Goal: Task Accomplishment & Management: Complete application form

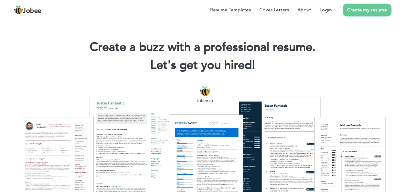
click at [349, 10] on link "Create my resume" at bounding box center [367, 10] width 49 height 13
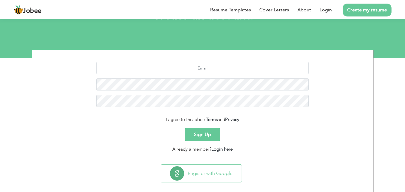
scroll to position [57, 0]
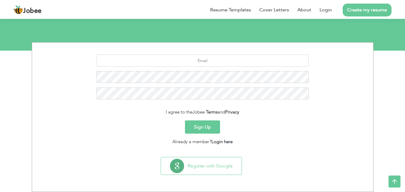
click at [203, 129] on button "Sign Up" at bounding box center [202, 127] width 35 height 13
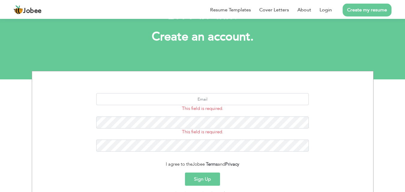
scroll to position [80, 0]
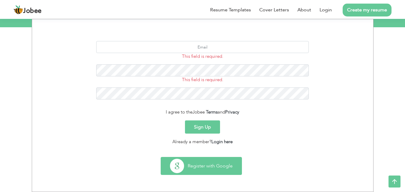
click at [207, 166] on button "Register with Google" at bounding box center [201, 165] width 81 height 17
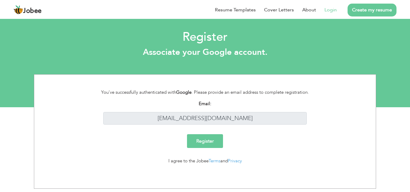
click at [218, 138] on input "Register" at bounding box center [205, 141] width 36 height 14
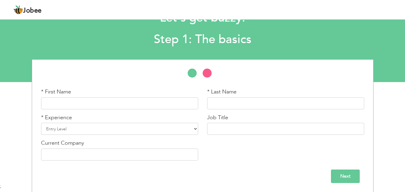
scroll to position [25, 0]
click at [122, 106] on input "text" at bounding box center [119, 103] width 157 height 12
type input "Khawaja"
drag, startPoint x: 242, startPoint y: 103, endPoint x: 208, endPoint y: 105, distance: 34.2
click at [208, 105] on input "Siddique" at bounding box center [285, 103] width 157 height 12
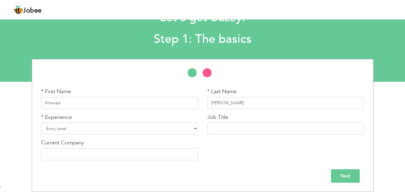
type input "[PERSON_NAME]"
click at [153, 99] on input "Khawaja" at bounding box center [119, 103] width 157 height 12
type input "[DEMOGRAPHIC_DATA]"
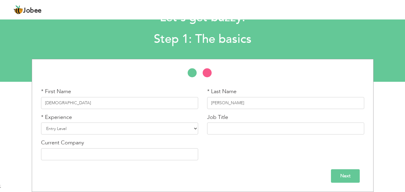
click at [140, 138] on div "* Experience Entry Level Less than 1 Year 1 Year 2 Years 3 Years 4 Years 5 Year…" at bounding box center [120, 127] width 166 height 26
click at [143, 127] on select "Entry Level Less than 1 Year 1 Year 2 Years 3 Years 4 Years 5 Years 6 Years 7 Y…" at bounding box center [119, 129] width 157 height 12
click at [41, 123] on select "Entry Level Less than 1 Year 1 Year 2 Years 3 Years 4 Years 5 Years 6 Years 7 Y…" at bounding box center [119, 129] width 157 height 12
click at [151, 130] on select "Entry Level Less than 1 Year 1 Year 2 Years 3 Years 4 Years 5 Years 6 Years 7 Y…" at bounding box center [119, 129] width 157 height 12
select select "13"
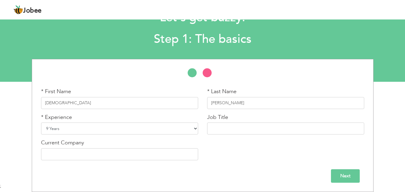
click at [41, 123] on select "Entry Level Less than 1 Year 1 Year 2 Years 3 Years 4 Years 5 Years 6 Years 7 Y…" at bounding box center [119, 129] width 157 height 12
click at [252, 131] on input "text" at bounding box center [285, 129] width 157 height 12
type input "Client Relationship Manager"
click at [168, 154] on input "text" at bounding box center [119, 154] width 157 height 12
type input "Tranquil Med Solutions"
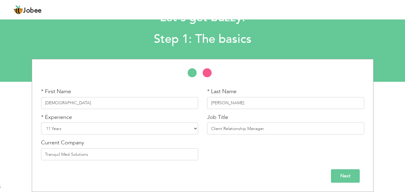
click at [348, 177] on input "Next" at bounding box center [345, 175] width 29 height 13
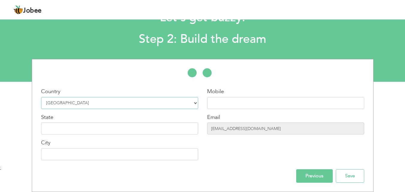
click at [125, 103] on select "Select Country Afghanistan Albania Algeria American Samoa Andorra Angola Anguil…" at bounding box center [119, 103] width 157 height 12
click at [242, 107] on input "text" at bounding box center [285, 103] width 157 height 12
type input "[PHONE_NUMBER]"
click at [96, 126] on input "text" at bounding box center [119, 129] width 157 height 12
click at [149, 162] on div "Country Select Country Afghanistan Albania Algeria American Samoa Andorra Angol…" at bounding box center [120, 126] width 166 height 77
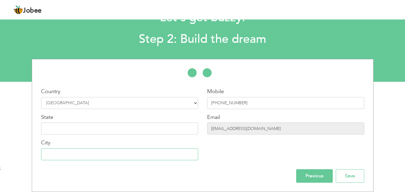
click at [151, 157] on input "text" at bounding box center [119, 154] width 157 height 12
type input "RAWALPINDI"
click at [348, 173] on input "Save" at bounding box center [350, 175] width 28 height 13
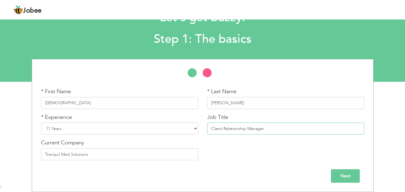
click at [266, 125] on input "Client Relationship Manager" at bounding box center [285, 129] width 157 height 12
click at [154, 150] on input "Tranquil Med Solutions" at bounding box center [119, 154] width 157 height 12
click at [147, 132] on select "Entry Level Less than 1 Year 1 Year 2 Years 3 Years 4 Years 5 Years 6 Years 7 Y…" at bounding box center [119, 129] width 157 height 12
click at [360, 175] on input "Next" at bounding box center [345, 175] width 29 height 13
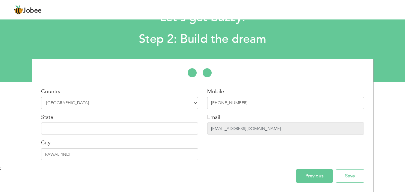
click at [260, 127] on input "[EMAIL_ADDRESS][DOMAIN_NAME]" at bounding box center [285, 129] width 157 height 12
click at [256, 126] on input "[EMAIL_ADDRESS][DOMAIN_NAME]" at bounding box center [285, 129] width 157 height 12
click at [247, 122] on div "Email [EMAIL_ADDRESS][DOMAIN_NAME]" at bounding box center [285, 124] width 157 height 21
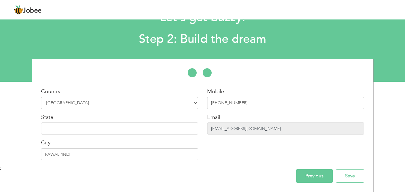
click at [260, 134] on input "[EMAIL_ADDRESS][DOMAIN_NAME]" at bounding box center [285, 129] width 157 height 12
click at [264, 126] on input "[EMAIL_ADDRESS][DOMAIN_NAME]" at bounding box center [285, 129] width 157 height 12
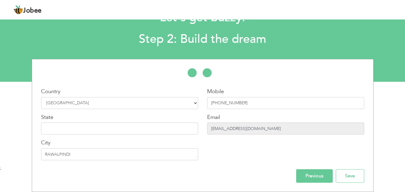
click at [303, 128] on input "[EMAIL_ADDRESS][DOMAIN_NAME]" at bounding box center [285, 129] width 157 height 12
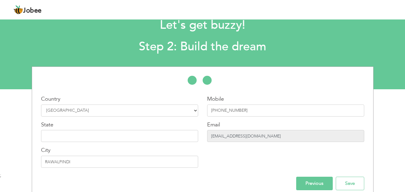
scroll to position [25, 0]
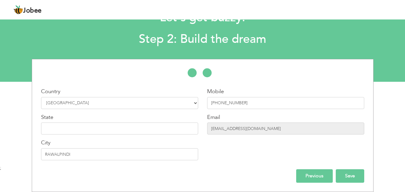
click at [346, 176] on input "Save" at bounding box center [350, 175] width 28 height 13
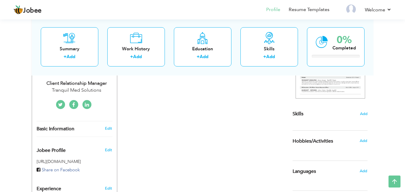
scroll to position [30, 0]
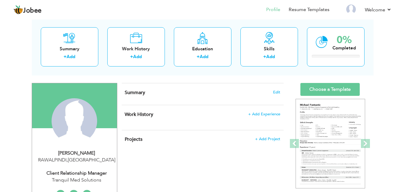
click at [103, 104] on div "Change Remove" at bounding box center [75, 124] width 76 height 52
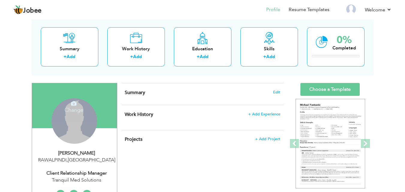
click at [86, 118] on div "Change Remove" at bounding box center [75, 121] width 46 height 46
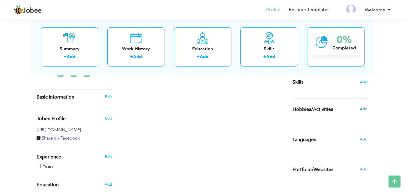
scroll to position [142, 0]
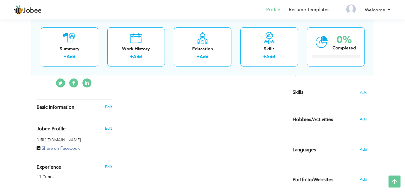
click at [83, 142] on h5 "[URL][DOMAIN_NAME]" at bounding box center [75, 140] width 76 height 4
click at [103, 129] on div "Edit" at bounding box center [110, 127] width 14 height 14
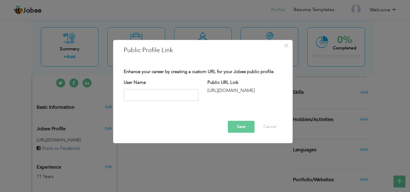
click at [244, 88] on div "[URL][DOMAIN_NAME]" at bounding box center [244, 91] width 75 height 6
click at [244, 91] on div "[URL][DOMAIN_NAME]" at bounding box center [244, 91] width 75 height 6
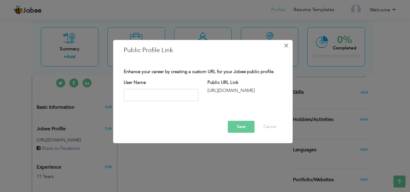
click at [287, 44] on span "×" at bounding box center [285, 45] width 5 height 11
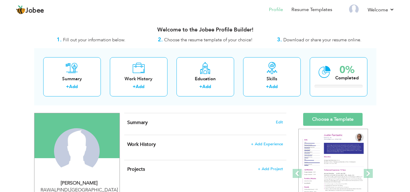
scroll to position [30, 0]
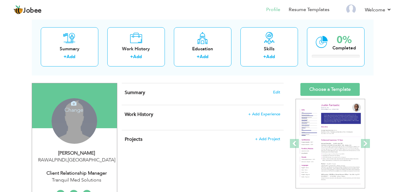
click at [78, 136] on div "Change Remove" at bounding box center [75, 121] width 46 height 46
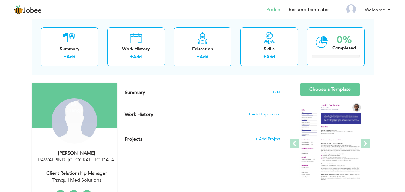
click at [74, 102] on icon at bounding box center [73, 103] width 5 height 5
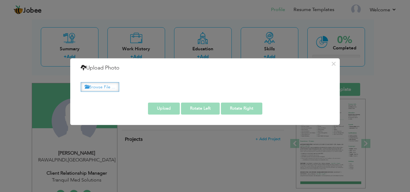
click at [109, 82] on label "Browse File ..." at bounding box center [100, 86] width 38 height 9
click at [0, 0] on input "Browse File ..." at bounding box center [0, 0] width 0 height 0
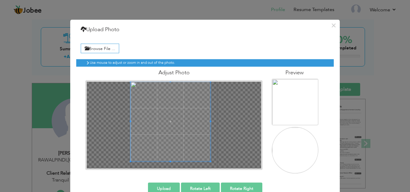
click at [122, 73] on div "Adjust Photo" at bounding box center [174, 118] width 186 height 103
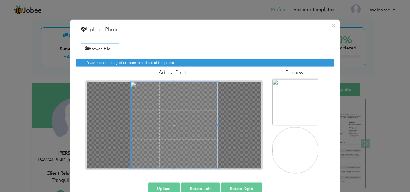
click at [218, 176] on div "Browse File ... Preview" at bounding box center [204, 107] width 257 height 142
click at [185, 121] on span at bounding box center [173, 125] width 87 height 87
click at [221, 106] on div at bounding box center [174, 125] width 174 height 87
click at [130, 115] on span at bounding box center [130, 125] width 1 height 87
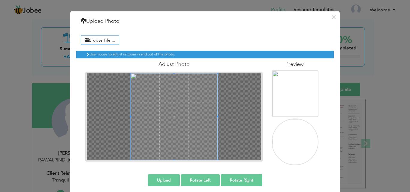
scroll to position [13, 0]
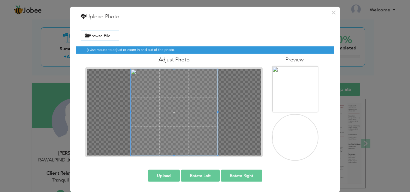
click at [166, 177] on button "Upload" at bounding box center [164, 176] width 32 height 12
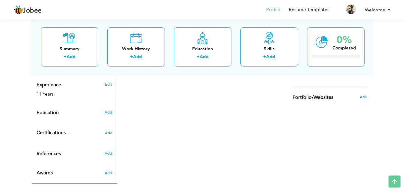
scroll to position [232, 0]
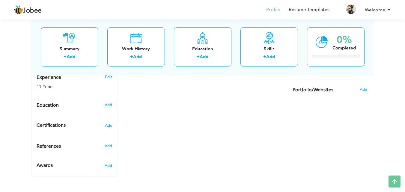
drag, startPoint x: 94, startPoint y: 114, endPoint x: 75, endPoint y: 113, distance: 18.9
click at [75, 113] on div "Change Remove Muhammad Faizan RAWALPINDI , Pakistan Client Relationship Manager…" at bounding box center [74, 29] width 85 height 295
click at [107, 124] on span "Add" at bounding box center [109, 126] width 8 height 4
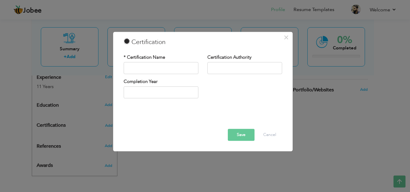
click at [88, 115] on div "× Certification * Certification Name Certification Authority Save" at bounding box center [205, 96] width 410 height 192
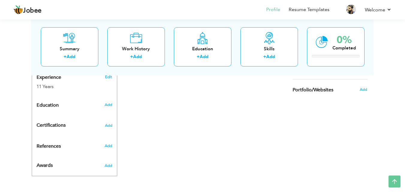
click at [52, 130] on div "Certifications Add" at bounding box center [74, 125] width 85 height 11
click at [58, 144] on span "References" at bounding box center [49, 146] width 24 height 5
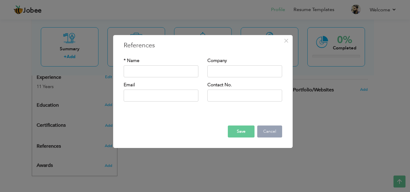
click at [272, 132] on button "Cancel" at bounding box center [269, 132] width 25 height 12
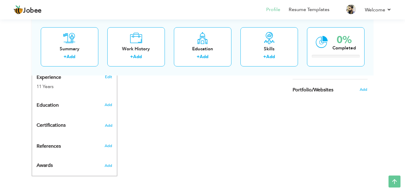
click at [47, 163] on span "Awards" at bounding box center [45, 165] width 16 height 5
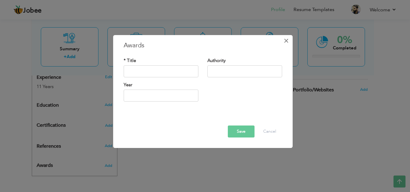
click at [287, 41] on span "×" at bounding box center [285, 40] width 5 height 11
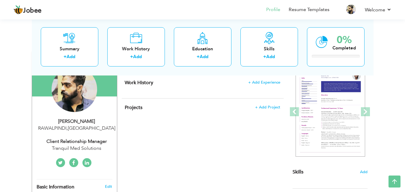
scroll to position [30, 0]
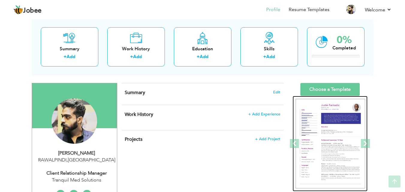
click at [334, 116] on img at bounding box center [331, 144] width 70 height 90
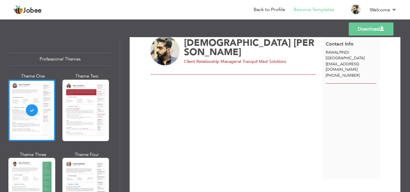
scroll to position [30, 0]
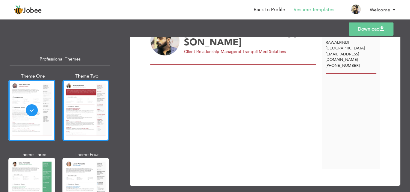
click at [78, 96] on div at bounding box center [85, 110] width 47 height 61
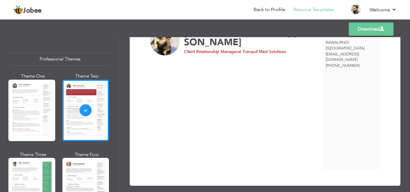
click at [356, 54] on span "as9710091@gmail.com" at bounding box center [341, 57] width 33 height 11
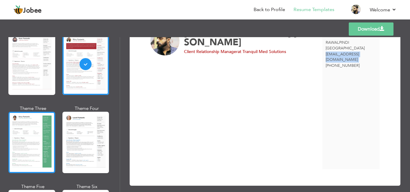
scroll to position [60, 0]
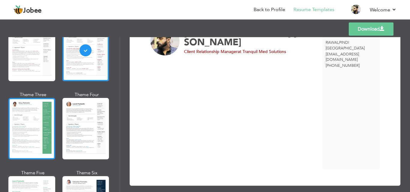
click at [46, 136] on div at bounding box center [31, 128] width 47 height 61
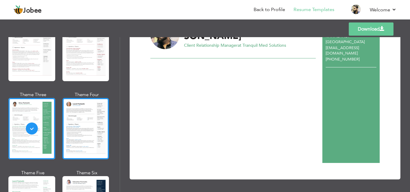
scroll to position [90, 0]
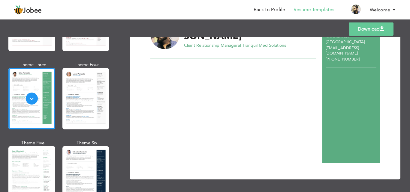
drag, startPoint x: 84, startPoint y: 121, endPoint x: 72, endPoint y: 151, distance: 32.6
click at [72, 151] on div at bounding box center [85, 176] width 47 height 61
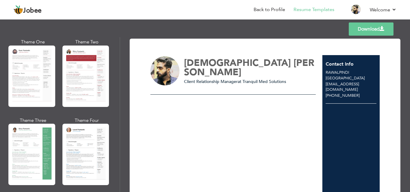
scroll to position [0, 0]
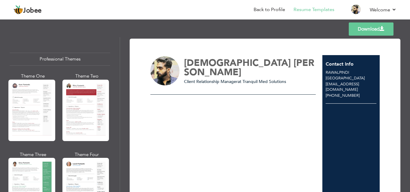
click at [64, 40] on div "Professional Themes Theme One Theme Two Theme Three Theme Six" at bounding box center [60, 114] width 120 height 155
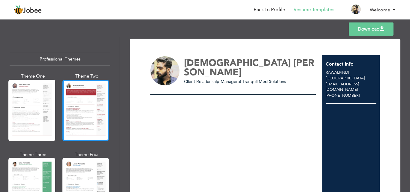
click at [77, 102] on div at bounding box center [85, 110] width 47 height 61
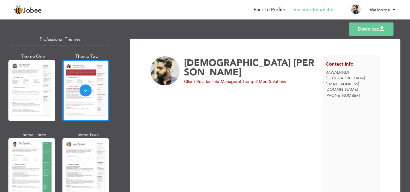
scroll to position [30, 0]
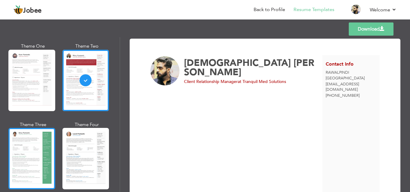
click at [36, 149] on div at bounding box center [31, 158] width 47 height 61
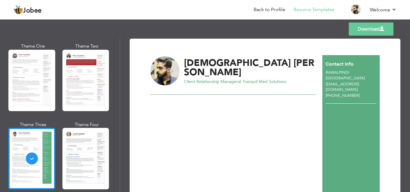
click at [230, 37] on div "Templates Download" at bounding box center [205, 28] width 410 height 19
click at [43, 37] on div "Templates Download" at bounding box center [205, 28] width 410 height 19
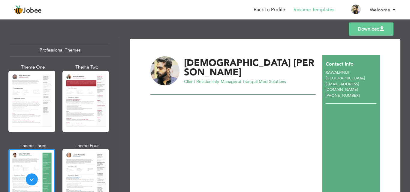
scroll to position [0, 0]
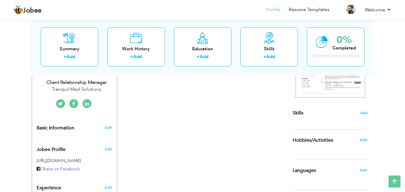
scroll to position [85, 0]
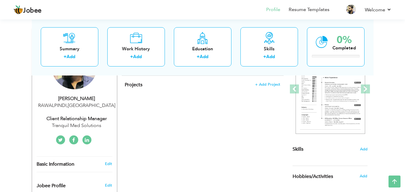
click at [74, 142] on icon at bounding box center [73, 140] width 3 height 5
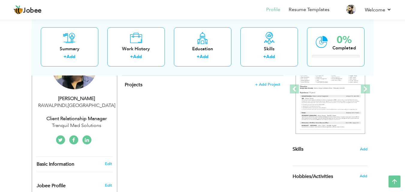
click at [74, 142] on icon at bounding box center [73, 140] width 3 height 5
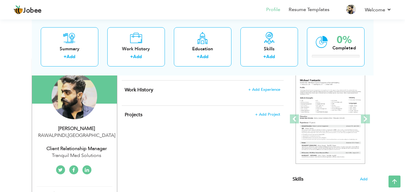
scroll to position [25, 0]
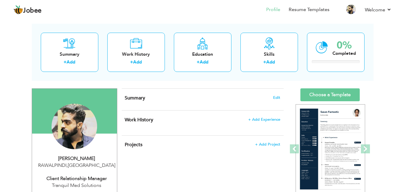
click at [140, 140] on div "Projects + Add Project × Projects * Project Title Company Tools" at bounding box center [203, 148] width 162 height 25
click at [270, 148] on h4 "Projects + Add Project" at bounding box center [202, 145] width 155 height 6
click at [270, 143] on span "+ Add Project" at bounding box center [267, 144] width 25 height 4
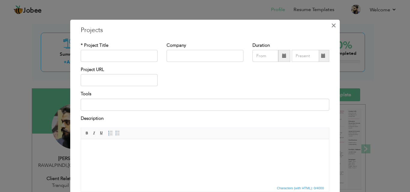
click at [331, 26] on span "×" at bounding box center [333, 25] width 5 height 11
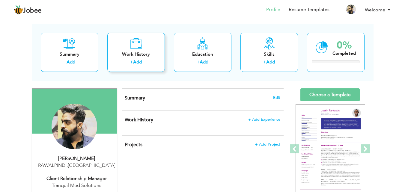
click at [122, 59] on div "Work History + Add" at bounding box center [136, 52] width 58 height 39
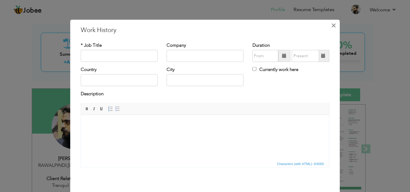
click at [333, 23] on span "×" at bounding box center [333, 25] width 5 height 11
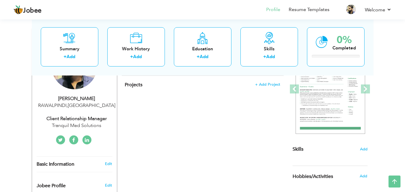
scroll to position [55, 0]
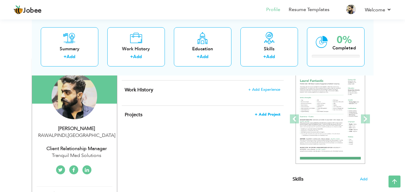
click at [274, 114] on span "+ Add Project" at bounding box center [267, 114] width 25 height 4
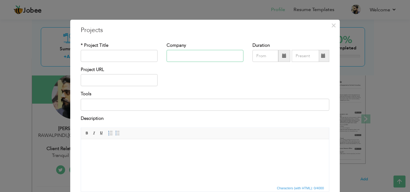
click at [198, 52] on input "text" at bounding box center [204, 56] width 77 height 12
click at [117, 82] on input "text" at bounding box center [119, 80] width 77 height 12
click at [116, 108] on input at bounding box center [205, 105] width 248 height 12
click at [332, 23] on span "×" at bounding box center [333, 25] width 5 height 11
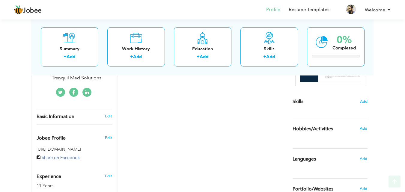
scroll to position [142, 0]
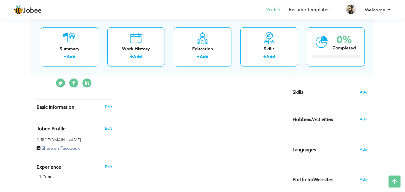
click at [366, 94] on span "Add" at bounding box center [364, 93] width 8 height 6
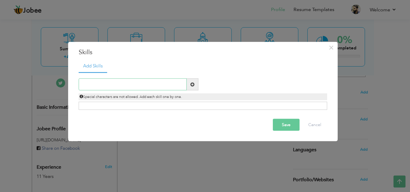
click at [137, 86] on input "text" at bounding box center [133, 85] width 108 height 12
paste input "Sales & Business Development"
click at [147, 87] on input "Sales & Business Development" at bounding box center [133, 85] width 108 height 12
type input "Sales & Business Development"
click at [194, 84] on span at bounding box center [192, 84] width 4 height 4
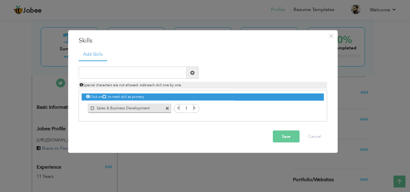
click at [193, 109] on icon at bounding box center [194, 107] width 5 height 5
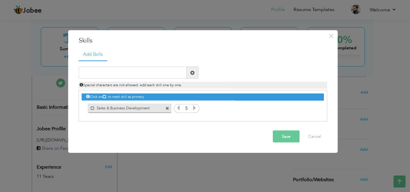
click at [193, 109] on icon at bounding box center [194, 107] width 5 height 5
click at [179, 109] on icon at bounding box center [177, 107] width 5 height 5
click at [198, 108] on div "1" at bounding box center [186, 108] width 25 height 9
click at [195, 108] on icon at bounding box center [194, 107] width 5 height 5
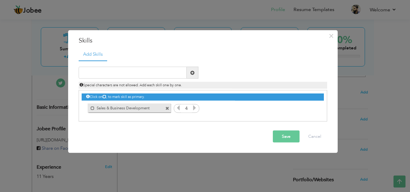
click at [233, 71] on div "Duplicate entry Special characters are not allowed. Add each skill one by one." at bounding box center [202, 78] width 257 height 22
click at [146, 74] on input "text" at bounding box center [133, 73] width 108 height 12
click at [93, 107] on span at bounding box center [93, 108] width 4 height 4
click at [92, 108] on span at bounding box center [94, 108] width 4 height 4
click at [142, 68] on input "text" at bounding box center [133, 73] width 108 height 12
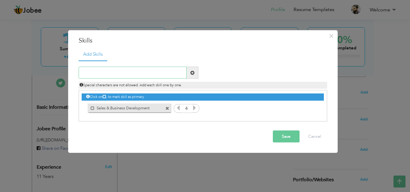
paste input "adapting"
click at [84, 73] on input "adapting" at bounding box center [133, 73] width 108 height 12
type input "Adapting"
click at [188, 72] on span at bounding box center [193, 73] width 12 height 12
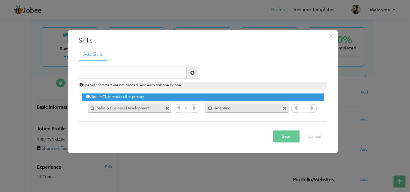
click at [308, 109] on input "1" at bounding box center [303, 108] width 11 height 8
click at [309, 109] on icon at bounding box center [311, 107] width 5 height 5
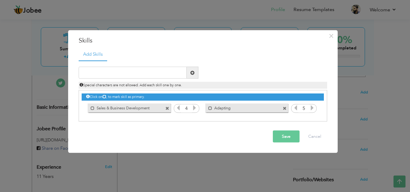
click at [295, 109] on icon at bounding box center [295, 107] width 5 height 5
click at [151, 73] on input "text" at bounding box center [133, 73] width 108 height 12
paste input "CRM & Process Management"
type input "CRM & Process Management"
click at [191, 72] on span at bounding box center [192, 72] width 4 height 4
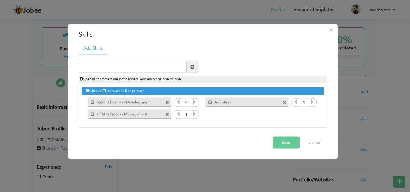
click at [191, 116] on input "1" at bounding box center [186, 114] width 11 height 8
click at [196, 115] on icon at bounding box center [194, 113] width 5 height 5
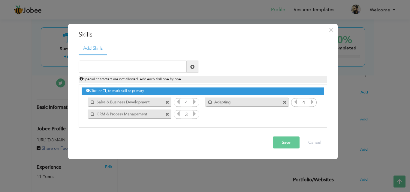
click at [196, 115] on icon at bounding box center [194, 113] width 5 height 5
click at [177, 113] on icon at bounding box center [177, 113] width 5 height 5
click at [151, 71] on input "text" at bounding box center [133, 67] width 108 height 12
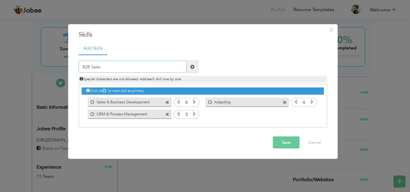
type input "B2B Sales"
click at [193, 66] on span at bounding box center [192, 66] width 4 height 4
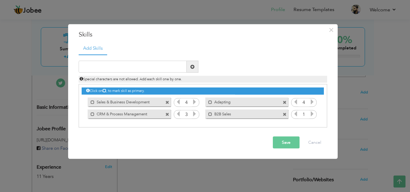
click at [311, 114] on icon at bounding box center [311, 113] width 5 height 5
click at [146, 63] on input "text" at bounding box center [133, 67] width 108 height 12
type input "Q"
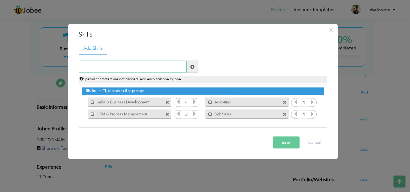
paste input "Microsoft Word"
type input "Microsoft Word"
click at [191, 64] on span at bounding box center [192, 66] width 4 height 4
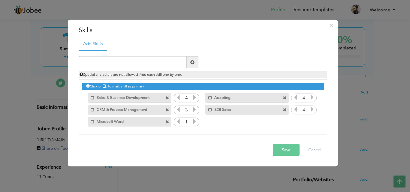
click at [194, 120] on icon at bounding box center [194, 121] width 5 height 5
click at [119, 62] on input "text" at bounding box center [133, 62] width 108 height 12
paste input "Customer Service & Support"
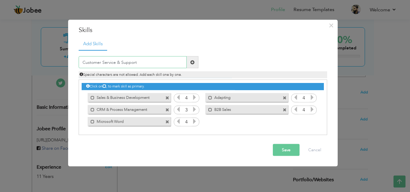
type input "Customer Service & Support"
click at [192, 62] on span at bounding box center [192, 62] width 4 height 4
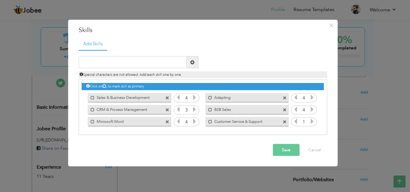
click at [314, 120] on icon at bounding box center [311, 121] width 5 height 5
click at [141, 63] on input "text" at bounding box center [133, 62] width 108 height 12
paste input "Communication Skills"
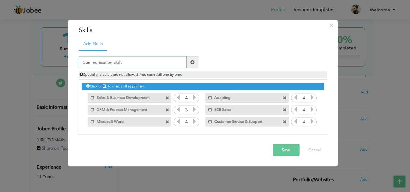
type input "Communication Skills"
click at [196, 68] on span at bounding box center [193, 62] width 12 height 12
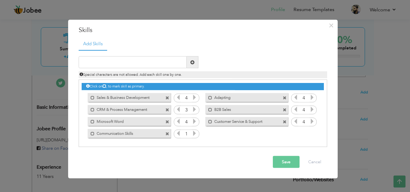
click at [196, 134] on icon at bounding box center [194, 133] width 5 height 5
click at [158, 61] on input "text" at bounding box center [133, 62] width 108 height 12
paste input "Time Management & Organization"
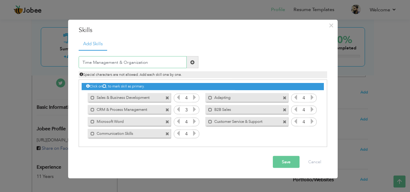
type input "Time Management & Organization"
click at [194, 62] on span at bounding box center [192, 62] width 4 height 4
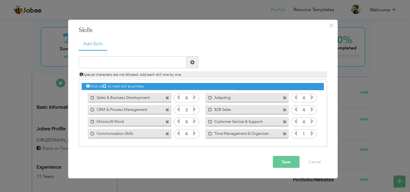
click at [312, 135] on icon at bounding box center [311, 133] width 5 height 5
click at [177, 122] on icon at bounding box center [177, 121] width 5 height 5
click at [294, 159] on button "Save" at bounding box center [286, 162] width 27 height 12
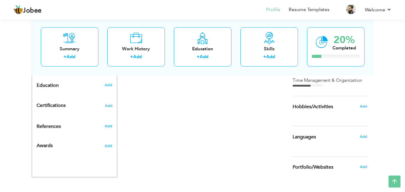
scroll to position [262, 0]
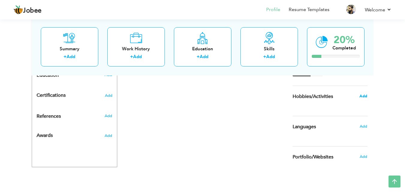
click at [364, 97] on span "Add" at bounding box center [364, 96] width 8 height 5
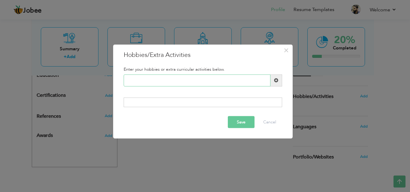
click at [185, 76] on input "text" at bounding box center [197, 80] width 147 height 12
click at [152, 102] on div at bounding box center [203, 103] width 158 height 10
click at [163, 79] on input "text" at bounding box center [197, 80] width 147 height 12
type input "S"
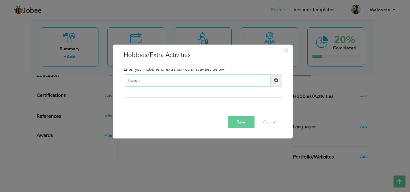
type input "Traveling"
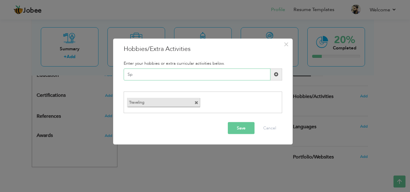
type input "S"
type input "Singing"
click at [169, 77] on input "Photography" at bounding box center [197, 74] width 147 height 12
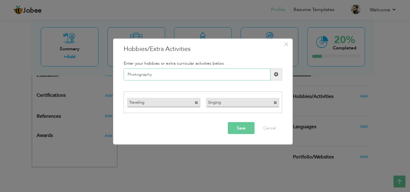
click at [169, 77] on input "Photography" at bounding box center [197, 74] width 147 height 12
type input "Photography"
click at [158, 70] on input "Photography" at bounding box center [197, 74] width 147 height 12
click at [274, 73] on span at bounding box center [276, 74] width 4 height 4
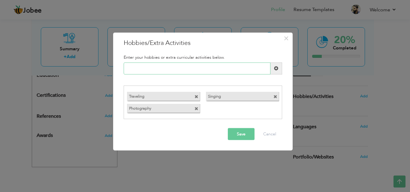
click at [154, 67] on input "text" at bounding box center [197, 68] width 147 height 12
click at [195, 65] on input "text" at bounding box center [197, 68] width 147 height 12
type input "f"
type input "Fitness"
type input "Movies"
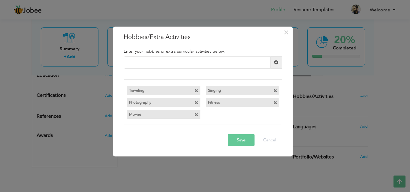
click at [249, 139] on button "Save" at bounding box center [241, 140] width 27 height 12
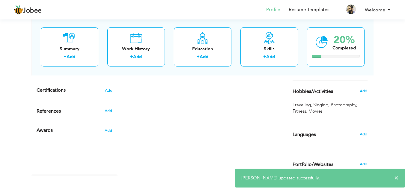
scroll to position [275, 0]
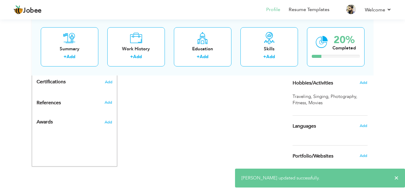
click at [363, 122] on div "Add" at bounding box center [365, 125] width 14 height 11
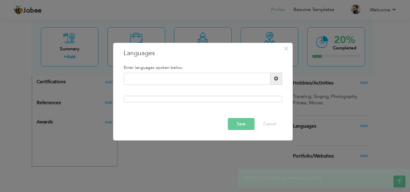
click at [213, 97] on div at bounding box center [203, 99] width 158 height 7
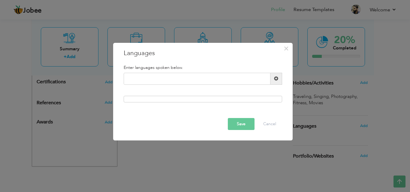
click at [208, 85] on div "Please enter a valid language." at bounding box center [202, 81] width 167 height 17
click at [208, 82] on input "text" at bounding box center [197, 79] width 147 height 12
type input "URDU"
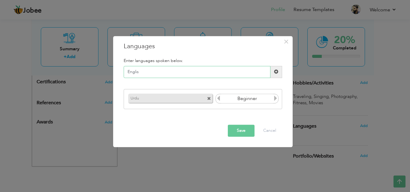
type input "English"
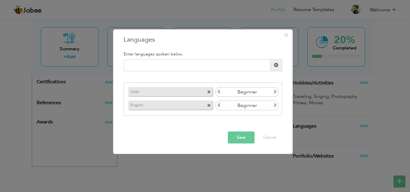
click at [275, 94] on icon at bounding box center [275, 91] width 5 height 5
click at [275, 106] on icon at bounding box center [275, 105] width 5 height 5
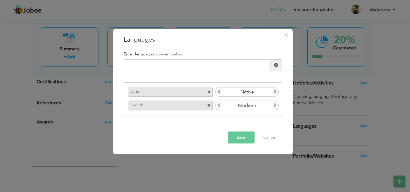
click at [275, 106] on icon at bounding box center [275, 105] width 5 height 5
click at [218, 104] on icon at bounding box center [218, 105] width 5 height 5
click at [232, 138] on button "Save" at bounding box center [241, 138] width 27 height 12
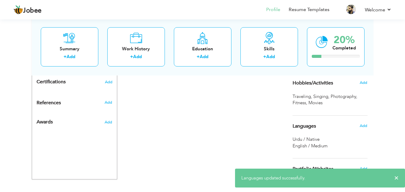
scroll to position [288, 0]
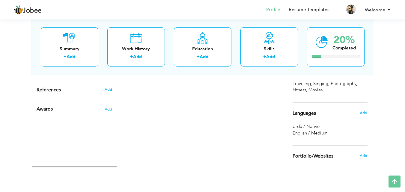
click at [363, 108] on div "Add" at bounding box center [365, 112] width 14 height 11
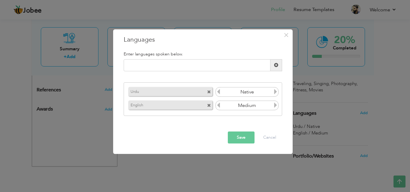
click at [364, 110] on div "× Languages Enter languages spoken below. Urdu Native English Medium" at bounding box center [205, 96] width 410 height 192
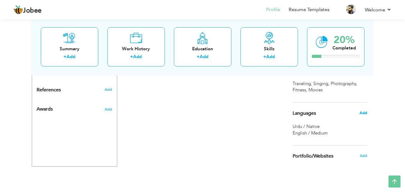
click at [363, 111] on span "Add" at bounding box center [364, 112] width 8 height 5
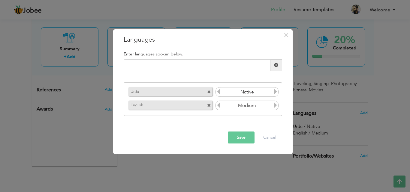
click at [269, 106] on input "Medium" at bounding box center [247, 105] width 52 height 9
click at [274, 106] on icon at bounding box center [275, 105] width 5 height 5
click at [220, 105] on icon at bounding box center [218, 105] width 5 height 5
click at [247, 139] on button "Save" at bounding box center [241, 138] width 27 height 12
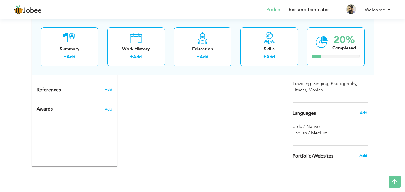
click at [366, 155] on span "Add" at bounding box center [364, 155] width 8 height 5
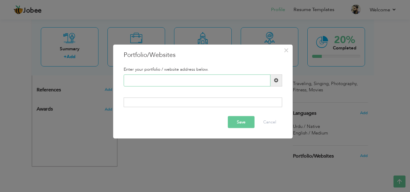
click at [150, 79] on input "text" at bounding box center [197, 80] width 147 height 12
click at [288, 46] on span "×" at bounding box center [285, 50] width 5 height 11
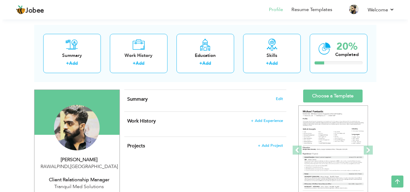
scroll to position [18, 0]
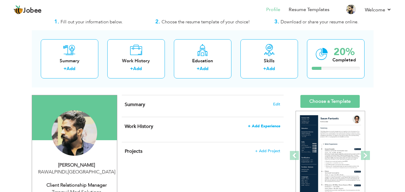
click at [275, 127] on span "+ Add Experience" at bounding box center [264, 126] width 32 height 4
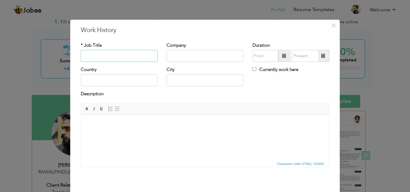
click at [122, 55] on input "text" at bounding box center [119, 56] width 77 height 12
click at [190, 55] on input "text" at bounding box center [204, 56] width 77 height 12
paste input "HELLO BUSINESS SOLUTIONS"
type input "HELLO BUSINESS SOLUTIONS"
click at [97, 58] on input "text" at bounding box center [119, 56] width 77 height 12
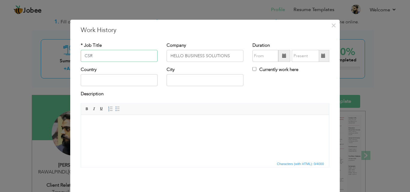
type input "CSR"
click at [281, 59] on span at bounding box center [284, 56] width 12 height 12
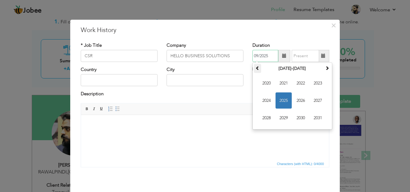
click at [256, 69] on span at bounding box center [257, 68] width 4 height 4
click at [294, 103] on span "2016" at bounding box center [300, 101] width 16 height 16
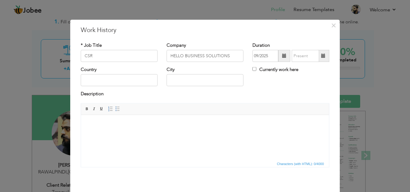
click at [282, 58] on span at bounding box center [284, 56] width 4 height 4
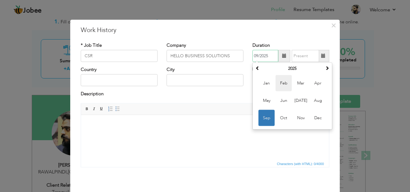
click at [280, 84] on span "Feb" at bounding box center [283, 83] width 16 height 16
click at [270, 57] on input "02/2025" at bounding box center [265, 56] width 26 height 12
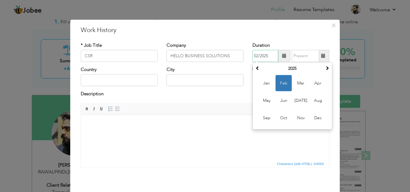
drag, startPoint x: 266, startPoint y: 58, endPoint x: 262, endPoint y: 57, distance: 4.4
click at [262, 57] on input "02/2025" at bounding box center [265, 56] width 26 height 12
type input "02/2016"
click at [295, 56] on input "text" at bounding box center [305, 56] width 27 height 12
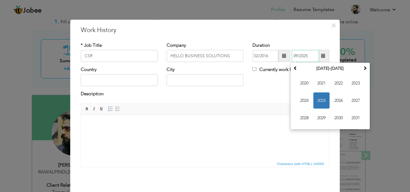
drag, startPoint x: 308, startPoint y: 56, endPoint x: 293, endPoint y: 56, distance: 15.0
click at [293, 56] on input "09/2025" at bounding box center [305, 56] width 27 height 12
click at [294, 69] on span at bounding box center [295, 68] width 4 height 4
click at [347, 105] on span "2017" at bounding box center [355, 101] width 16 height 16
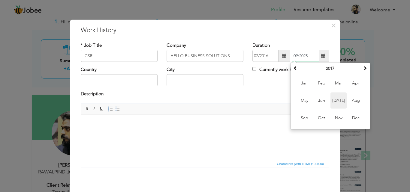
click at [332, 102] on span "Jul" at bounding box center [338, 101] width 16 height 16
type input "07/2017"
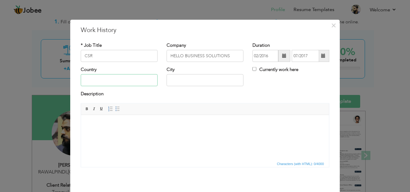
click at [122, 78] on input "text" at bounding box center [119, 80] width 77 height 12
click at [121, 77] on input "text" at bounding box center [119, 80] width 77 height 12
type input "[GEOGRAPHIC_DATA]"
type input "RAWALPINDI"
click at [265, 81] on div "Country Pakistan City RAWALPINDI Currently work here" at bounding box center [204, 79] width 257 height 24
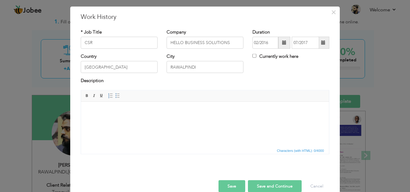
scroll to position [24, 0]
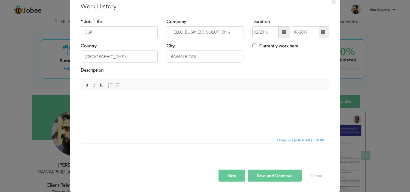
click at [119, 109] on html at bounding box center [205, 100] width 248 height 18
click at [153, 109] on html at bounding box center [205, 100] width 248 height 18
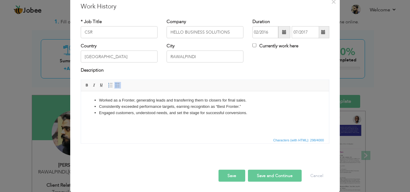
click at [102, 96] on html "Worked as a Fronter, generating leads and transferring them to closers for fina…" at bounding box center [205, 106] width 248 height 31
click at [99, 101] on li "Worked as a Fronter, generating leads and transferring them to closers for fina…" at bounding box center [205, 100] width 212 height 6
click at [100, 113] on li "Engaged customers, understood needs, and set the stage for successful conversio…" at bounding box center [205, 113] width 212 height 6
click at [278, 181] on button "Save and Continue" at bounding box center [275, 176] width 54 height 12
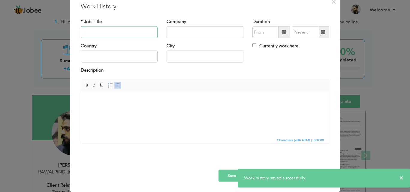
click at [126, 28] on input "text" at bounding box center [119, 32] width 77 height 12
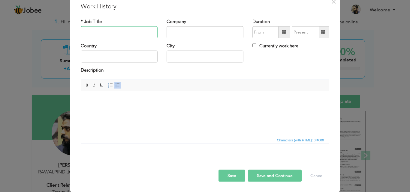
click at [121, 32] on input "text" at bounding box center [119, 32] width 77 height 12
type input "CSR"
type input "WORK"
click at [284, 32] on span at bounding box center [284, 32] width 12 height 12
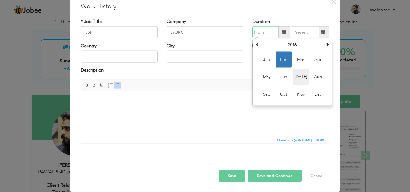
click at [304, 76] on span "Jul" at bounding box center [300, 77] width 16 height 16
type input "07/2016"
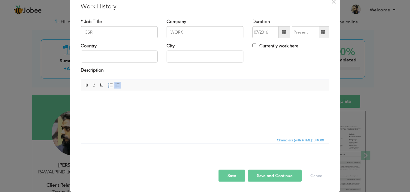
click at [283, 33] on span at bounding box center [284, 32] width 4 height 4
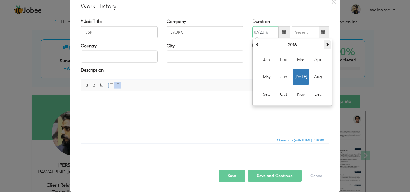
click at [326, 44] on span at bounding box center [327, 44] width 4 height 4
click at [304, 36] on input "text" at bounding box center [305, 32] width 27 height 12
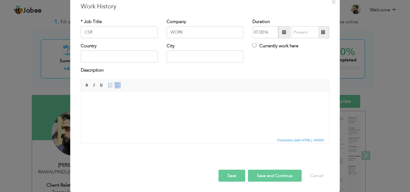
click at [321, 31] on span at bounding box center [323, 32] width 4 height 4
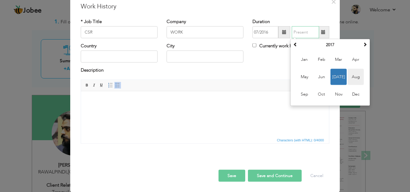
click at [351, 77] on span "Aug" at bounding box center [355, 77] width 16 height 16
type input "08/2017"
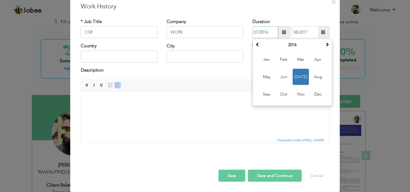
click at [263, 33] on input "07/2016" at bounding box center [265, 32] width 26 height 12
type input "07/2017"
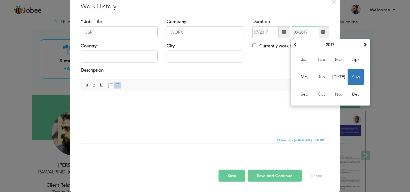
click at [302, 32] on input "08/2017" at bounding box center [305, 32] width 27 height 12
type input "08/2018"
click at [270, 54] on div "Currently work here" at bounding box center [291, 49] width 86 height 12
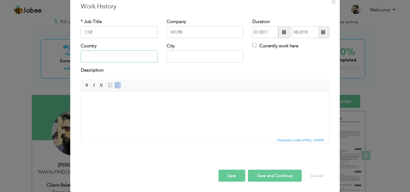
click at [95, 52] on input "text" at bounding box center [119, 57] width 77 height 12
type input "[GEOGRAPHIC_DATA]"
type input "RAWALPINDI"
click at [124, 100] on body at bounding box center [205, 100] width 236 height 6
click at [143, 109] on html at bounding box center [205, 100] width 248 height 18
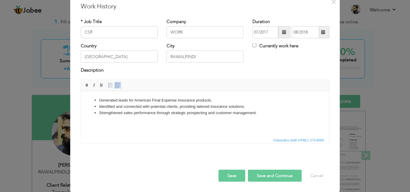
click at [282, 175] on button "Save and Continue" at bounding box center [275, 176] width 54 height 12
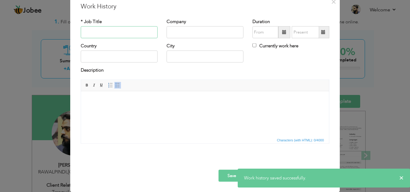
click at [112, 34] on input "text" at bounding box center [119, 32] width 77 height 12
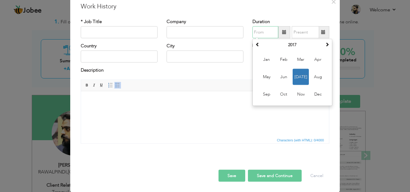
click at [262, 32] on input "text" at bounding box center [265, 32] width 26 height 12
click at [312, 77] on span "Aug" at bounding box center [318, 77] width 16 height 16
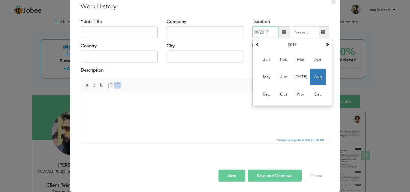
drag, startPoint x: 270, startPoint y: 31, endPoint x: 263, endPoint y: 31, distance: 6.9
click at [263, 31] on input "08/2017" at bounding box center [265, 32] width 26 height 12
type input "08/2018"
click at [298, 26] on div "Duration 08/2018 August 2017 Su Mo Tu We Th Fr Sa 30 31 1 2 3 4 5 6 7 8 9 10 11…" at bounding box center [290, 28] width 77 height 20
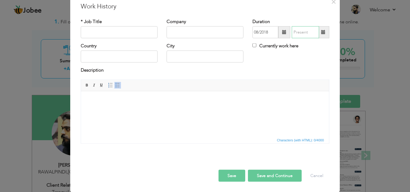
click at [297, 35] on input "text" at bounding box center [305, 32] width 27 height 12
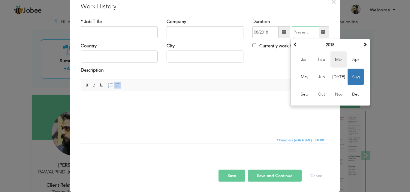
click at [334, 62] on span "Mar" at bounding box center [338, 60] width 16 height 16
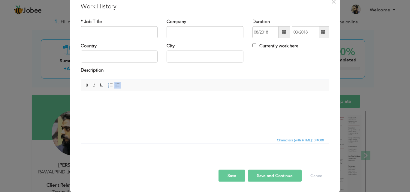
click at [323, 31] on span at bounding box center [323, 32] width 4 height 4
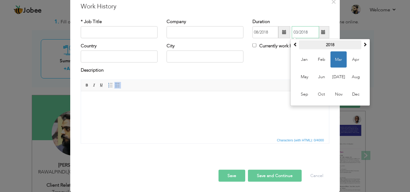
click at [340, 43] on th "2018" at bounding box center [330, 44] width 62 height 9
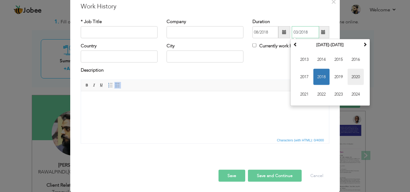
click at [352, 80] on span "2020" at bounding box center [355, 77] width 16 height 16
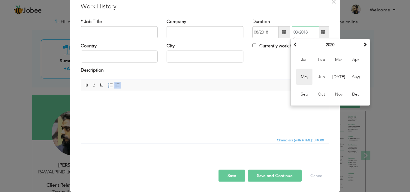
click at [303, 76] on span "May" at bounding box center [304, 77] width 16 height 16
type input "05/2020"
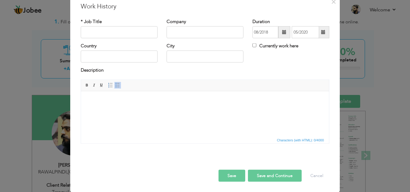
click at [268, 64] on div "Country City Currently work here" at bounding box center [204, 55] width 257 height 24
click at [117, 57] on input "text" at bounding box center [119, 57] width 77 height 12
type input "[GEOGRAPHIC_DATA]"
type input "RAWALPINDI"
click at [274, 178] on button "Save and Continue" at bounding box center [275, 176] width 54 height 12
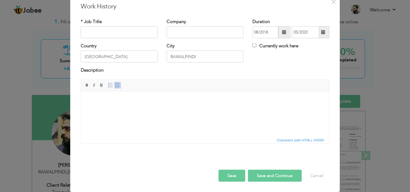
click at [121, 25] on div "* Job Title" at bounding box center [119, 28] width 77 height 20
click at [193, 34] on input "text" at bounding box center [204, 32] width 77 height 12
paste input "TOUCHSTONE COMMUNICATIONS"
type input "TOUCHSTONE COMMUNICATIONS"
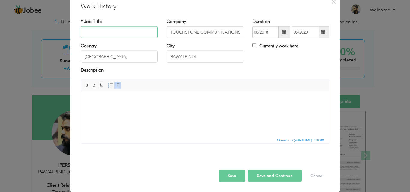
click at [107, 33] on input "text" at bounding box center [119, 32] width 77 height 12
type input "CSR"
click at [134, 109] on html at bounding box center [205, 100] width 248 height 18
click at [155, 109] on html at bounding box center [205, 100] width 248 height 18
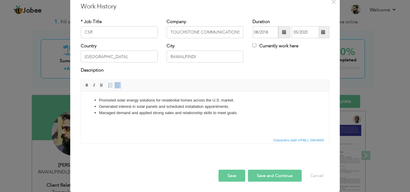
click at [273, 177] on button "Save and Continue" at bounding box center [275, 176] width 54 height 12
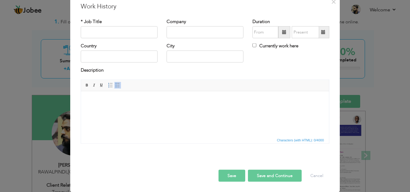
click at [170, 109] on html at bounding box center [205, 100] width 248 height 18
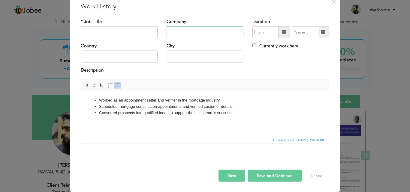
click at [188, 31] on input "text" at bounding box center [204, 32] width 77 height 12
click at [193, 33] on input "text" at bounding box center [204, 32] width 77 height 12
paste input "FIRSTSTEP COMMUNICATIONS"
type input "FIRSTSTEP COMMUNICATIONS"
click at [121, 30] on input "text" at bounding box center [119, 32] width 77 height 12
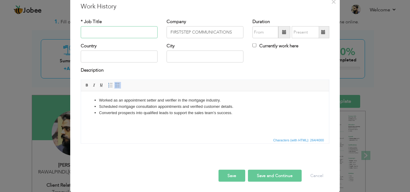
click at [123, 34] on input "text" at bounding box center [119, 32] width 77 height 12
paste input "Customer Sales Representative / CSR"
type input "Customer Sales Representative / CSR"
click at [131, 55] on input "text" at bounding box center [119, 57] width 77 height 12
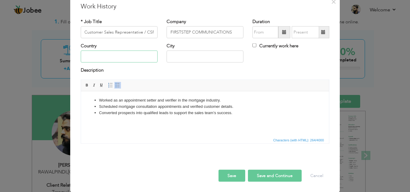
scroll to position [0, 0]
type input "[GEOGRAPHIC_DATA]"
type input "RAWALPINDI"
click at [263, 29] on input "text" at bounding box center [265, 32] width 26 height 12
click at [284, 38] on div "Duration Currently work here" at bounding box center [291, 30] width 86 height 24
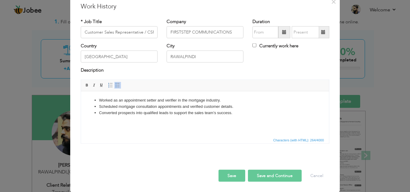
click at [282, 31] on span at bounding box center [284, 32] width 4 height 4
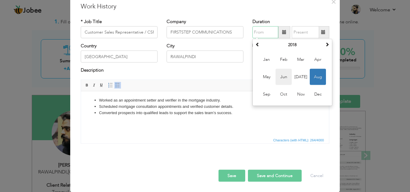
click at [276, 76] on span "Jun" at bounding box center [283, 77] width 16 height 16
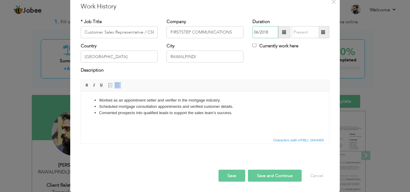
click at [268, 33] on input "06/2018" at bounding box center [265, 32] width 26 height 12
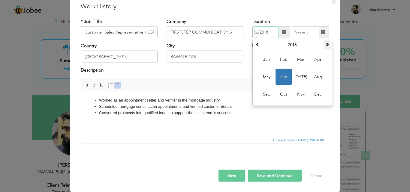
click at [326, 43] on span at bounding box center [327, 44] width 4 height 4
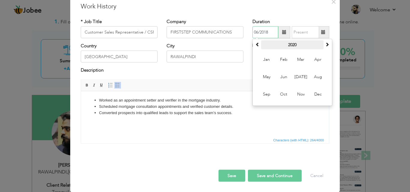
click at [286, 42] on th "2020" at bounding box center [292, 44] width 62 height 9
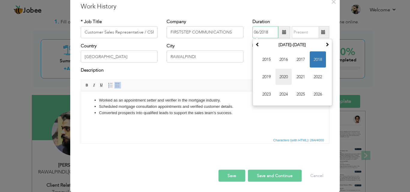
click at [279, 78] on span "2020" at bounding box center [283, 77] width 16 height 16
click at [267, 31] on input "06/2018" at bounding box center [265, 32] width 26 height 12
click at [284, 78] on span "Jun" at bounding box center [283, 77] width 16 height 16
type input "06/2020"
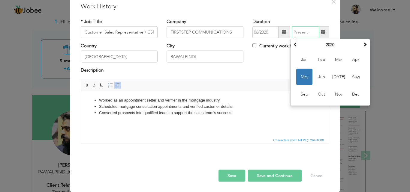
click at [303, 32] on input "text" at bounding box center [305, 32] width 27 height 12
click at [351, 81] on span "Aug" at bounding box center [355, 77] width 16 height 16
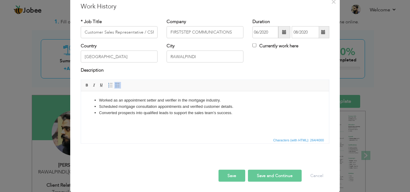
click at [325, 35] on span at bounding box center [323, 32] width 12 height 12
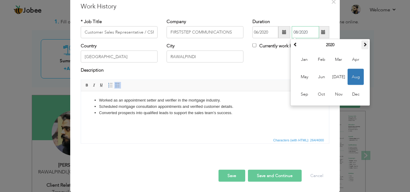
click at [363, 46] on span at bounding box center [365, 44] width 4 height 4
click at [351, 77] on span "Aug" at bounding box center [355, 77] width 16 height 16
type input "08/2021"
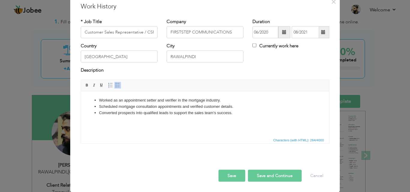
click at [251, 77] on div "Description" at bounding box center [204, 73] width 257 height 12
click at [265, 182] on button "Save and Continue" at bounding box center [275, 176] width 54 height 12
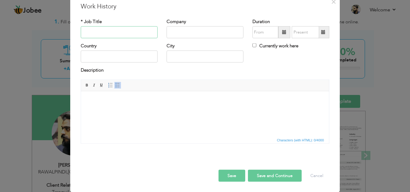
click at [118, 29] on input "text" at bounding box center [119, 32] width 77 height 12
click at [204, 30] on input "text" at bounding box center [204, 32] width 77 height 12
paste input "ATLANTIS TECH"
type input "ATLANTIS TECH"
click at [138, 37] on input "text" at bounding box center [119, 32] width 77 height 12
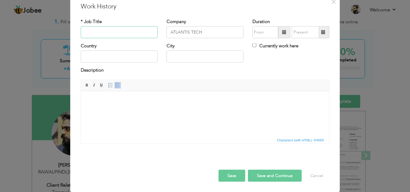
paste input "Business Development Executive / BDE / BDO"
type input "Business Development Executive / BDE / BDO"
click at [123, 50] on div "Country" at bounding box center [119, 53] width 77 height 20
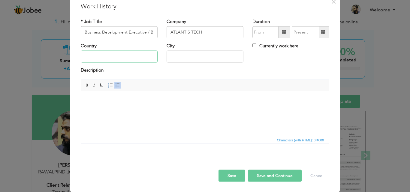
click at [123, 57] on input "text" at bounding box center [119, 57] width 77 height 12
drag, startPoint x: 149, startPoint y: 34, endPoint x: 163, endPoint y: 34, distance: 14.7
click at [163, 34] on div "* Job Title Business Development Executive / BDE / BDO Company ATLANTIS TECH Du…" at bounding box center [204, 30] width 257 height 24
click at [150, 30] on input "Business Development Executive / BDE / BDO" at bounding box center [119, 32] width 77 height 12
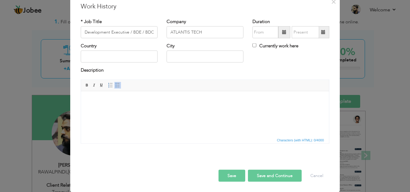
click at [278, 27] on span at bounding box center [284, 32] width 12 height 12
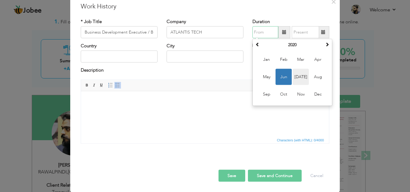
click at [297, 79] on span "Jul" at bounding box center [300, 77] width 16 height 16
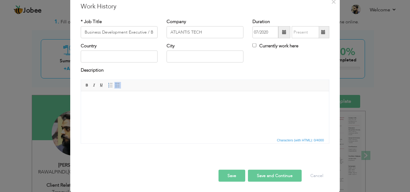
click at [279, 36] on span at bounding box center [284, 32] width 12 height 12
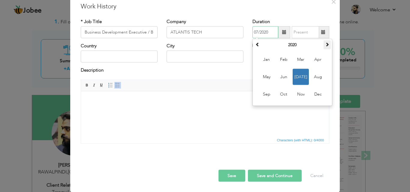
click at [323, 43] on th at bounding box center [326, 44] width 7 height 9
click at [295, 76] on span "Jul" at bounding box center [300, 77] width 16 height 16
type input "07/2021"
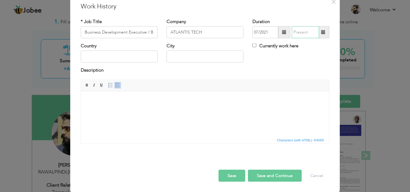
click at [301, 32] on input "text" at bounding box center [305, 32] width 27 height 12
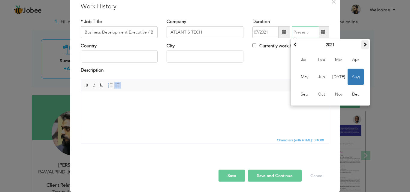
click at [364, 46] on span at bounding box center [365, 44] width 4 height 4
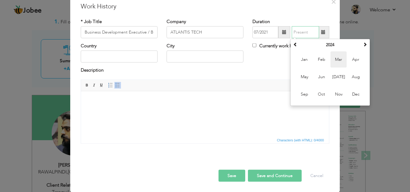
click at [333, 59] on span "Mar" at bounding box center [338, 60] width 16 height 16
type input "03/2024"
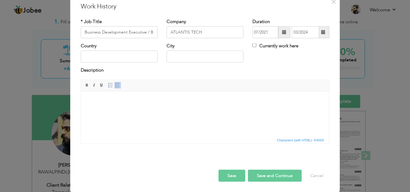
click at [113, 50] on div "Country" at bounding box center [119, 53] width 77 height 20
click at [106, 61] on input "text" at bounding box center [119, 57] width 77 height 12
type input "[GEOGRAPHIC_DATA]"
click at [194, 60] on input "RAWALPINDI" at bounding box center [204, 57] width 77 height 12
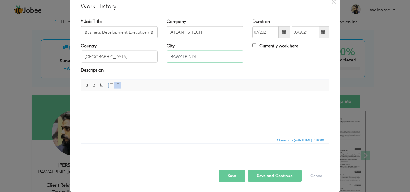
click at [194, 60] on input "RAWALPINDI" at bounding box center [204, 57] width 77 height 12
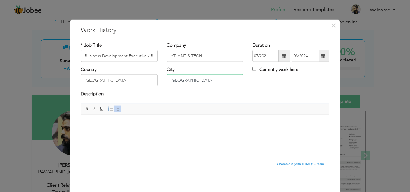
type input "Islamabad"
click at [232, 104] on span "Editor toolbars Basic Styles Bold Italic Underline Paragraph Insert/Remove Numb…" at bounding box center [205, 108] width 248 height 11
click at [209, 105] on span "Editor toolbars Basic Styles Bold Italic Underline Paragraph Insert/Remove Numb…" at bounding box center [205, 108] width 248 height 11
click at [198, 123] on body at bounding box center [205, 124] width 236 height 6
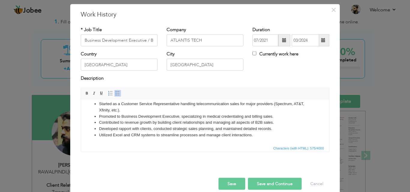
scroll to position [24, 0]
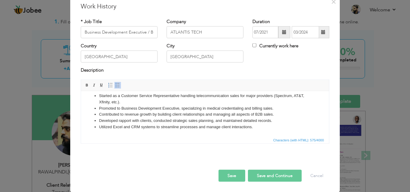
click at [270, 175] on button "Save and Continue" at bounding box center [275, 176] width 54 height 12
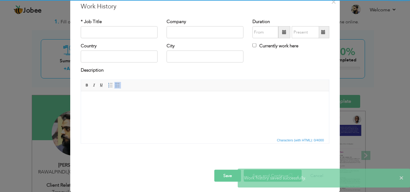
scroll to position [0, 0]
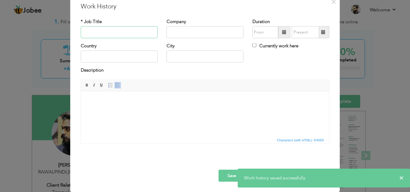
click at [103, 34] on input "text" at bounding box center [119, 32] width 77 height 12
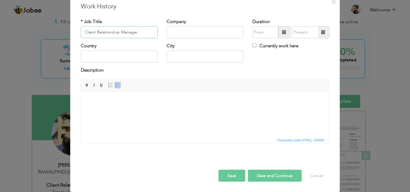
type input "Client Relationship Manager"
type input "Tranquil Med Solutions"
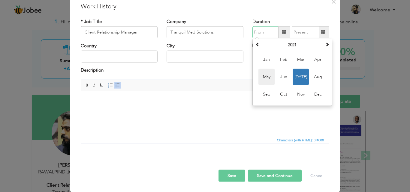
click at [263, 80] on span "May" at bounding box center [266, 77] width 16 height 16
click at [265, 35] on input "05/2021" at bounding box center [265, 32] width 26 height 12
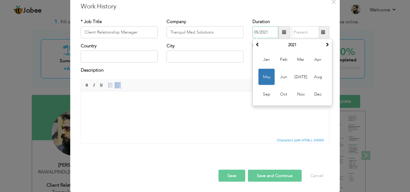
click at [265, 32] on input "05/2021" at bounding box center [265, 32] width 26 height 12
click at [328, 44] on th at bounding box center [326, 44] width 7 height 9
click at [263, 77] on span "May" at bounding box center [266, 77] width 16 height 16
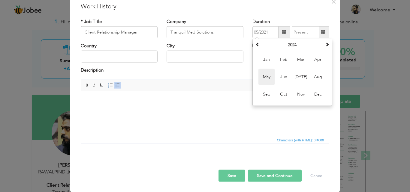
type input "05/2024"
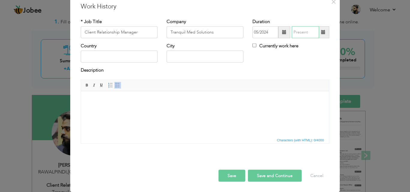
click at [297, 34] on input "text" at bounding box center [305, 32] width 27 height 12
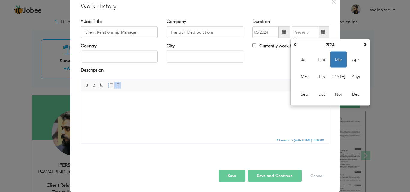
click at [257, 45] on label "Currently work here" at bounding box center [275, 46] width 46 height 6
click at [256, 45] on input "Currently work here" at bounding box center [254, 45] width 4 height 4
checkbox input "true"
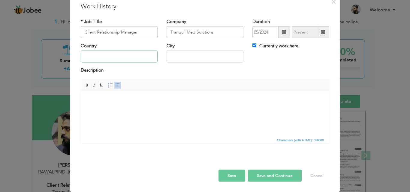
click at [135, 54] on input "text" at bounding box center [119, 57] width 77 height 12
type input "[GEOGRAPHIC_DATA]"
type input "RAWALPINDI"
click at [116, 96] on html at bounding box center [205, 100] width 248 height 18
click at [155, 109] on html at bounding box center [205, 100] width 248 height 18
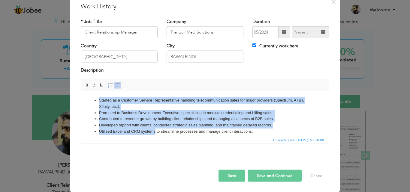
scroll to position [4, 0]
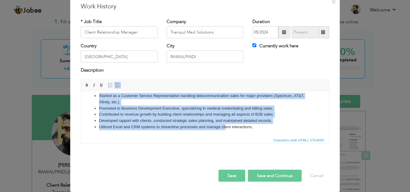
drag, startPoint x: 90, startPoint y: 97, endPoint x: 226, endPoint y: 165, distance: 152.4
click at [226, 136] on html "Started as a Customer Service Representative handling telecommunication sales f…" at bounding box center [205, 111] width 248 height 49
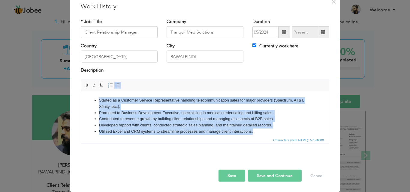
drag, startPoint x: 260, startPoint y: 135, endPoint x: 162, endPoint y: 182, distance: 108.9
click at [81, 91] on html "Started as a Customer Service Representative handling telecommunication sales f…" at bounding box center [205, 115] width 248 height 49
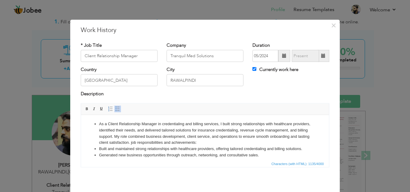
click at [280, 142] on li "As a Client Relationship Manager in credentialing and billing services, I built…" at bounding box center [205, 133] width 212 height 25
click at [185, 142] on li "As a Client Relationship Manager in credentialing and billing services, I built…" at bounding box center [205, 133] width 212 height 25
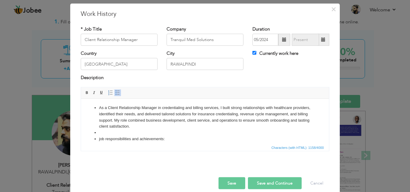
scroll to position [24, 0]
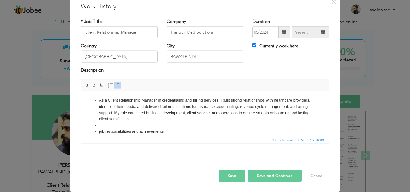
click at [100, 124] on li at bounding box center [205, 125] width 212 height 6
click at [114, 88] on link "Insert/Remove Bulleted List" at bounding box center [117, 85] width 7 height 7
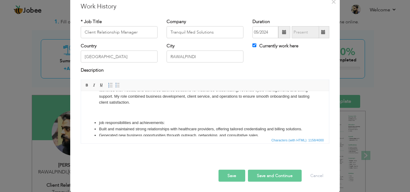
scroll to position [30, 0]
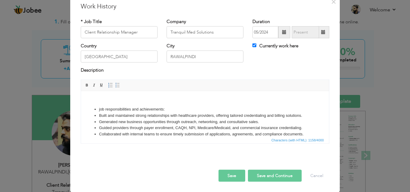
click at [97, 106] on ul "job responsibilities and achievements: Built and maintained strong relationship…" at bounding box center [205, 128] width 236 height 44
click at [115, 83] on span at bounding box center [117, 85] width 5 height 5
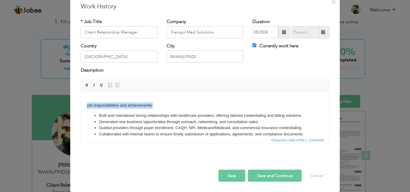
drag, startPoint x: 163, startPoint y: 108, endPoint x: 154, endPoint y: 195, distance: 87.5
click at [81, 103] on html "As a Client Relationship Manager in credentialing and billing services, I built…" at bounding box center [205, 108] width 248 height 95
click at [187, 102] on body "As a Client Relationship Manager in credentialing and billing services, I built…" at bounding box center [205, 108] width 236 height 83
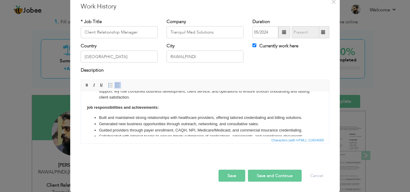
scroll to position [43, 0]
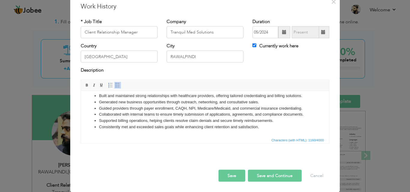
click at [280, 175] on button "Save and Continue" at bounding box center [275, 176] width 54 height 12
checkbox input "false"
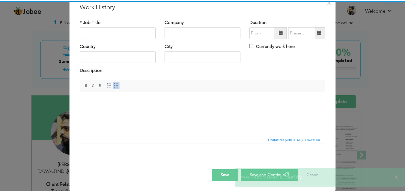
scroll to position [0, 0]
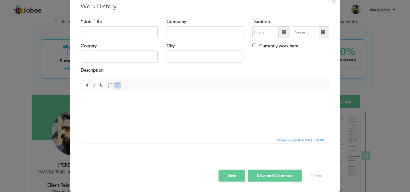
click at [227, 180] on button "Save" at bounding box center [231, 176] width 27 height 12
click at [328, 3] on button "×" at bounding box center [333, 2] width 10 height 10
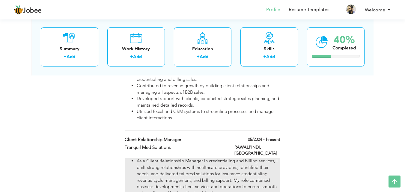
scroll to position [408, 0]
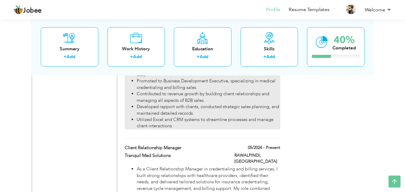
drag, startPoint x: 186, startPoint y: 147, endPoint x: 176, endPoint y: 88, distance: 60.5
click at [176, 88] on div "Work History + Add Experience CSR 02/2016 - 07/2017 CSR 02/2016 - 07/2017 CSR" at bounding box center [203, 13] width 162 height 570
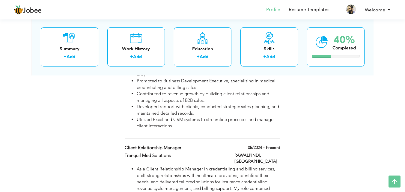
drag, startPoint x: 190, startPoint y: 120, endPoint x: 199, endPoint y: 73, distance: 47.9
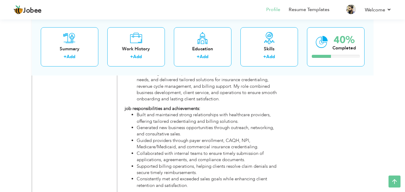
scroll to position [533, 0]
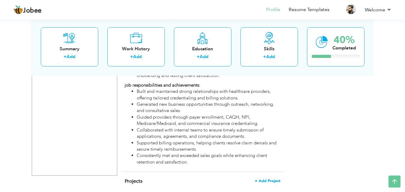
click at [260, 179] on span "+ Add Project" at bounding box center [267, 181] width 25 height 4
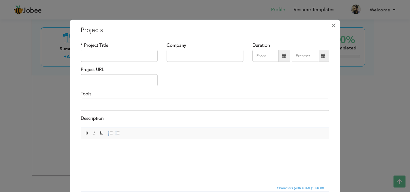
click at [332, 27] on span "×" at bounding box center [333, 25] width 5 height 11
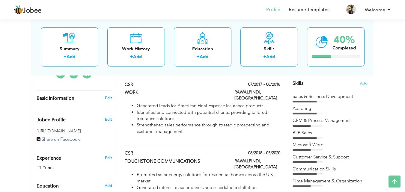
scroll to position [143, 0]
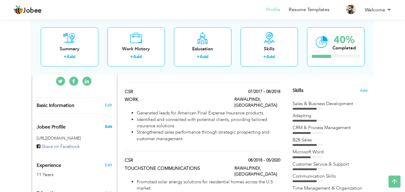
click at [107, 127] on span "Edit" at bounding box center [108, 126] width 7 height 5
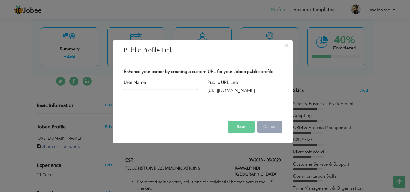
click at [271, 131] on button "Cancel" at bounding box center [269, 127] width 25 height 12
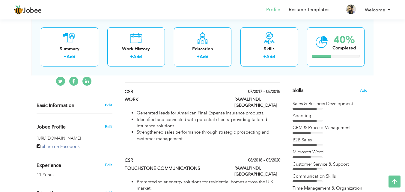
click at [110, 107] on link "Edit" at bounding box center [108, 105] width 7 height 5
type input "Muhammad"
type input "Faizan"
type input "+923195712391"
select select "number:166"
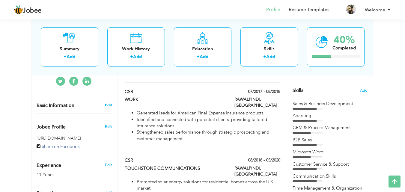
type input "RAWALPINDI"
select select "number:13"
type input "Tranquil Med Solutions"
type input "Client Relationship Manager"
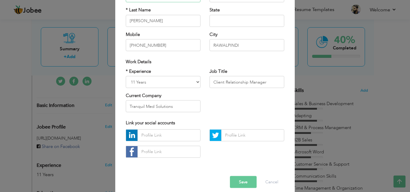
scroll to position [78, 0]
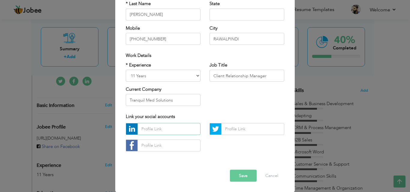
click at [148, 127] on input "text" at bounding box center [168, 129] width 63 height 12
paste input "[DOMAIN_NAME][URL][PERSON_NAME]"
type input "[DOMAIN_NAME][URL][PERSON_NAME]"
click at [240, 178] on button "Save" at bounding box center [243, 176] width 27 height 12
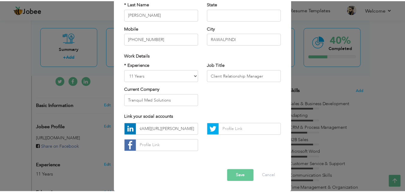
scroll to position [0, 0]
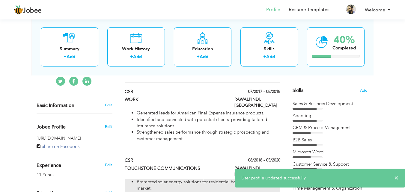
drag, startPoint x: 207, startPoint y: 111, endPoint x: 214, endPoint y: 171, distance: 60.4
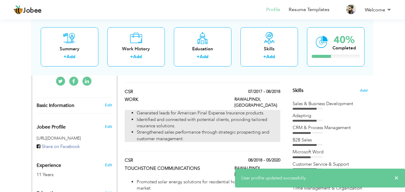
drag, startPoint x: 214, startPoint y: 171, endPoint x: 206, endPoint y: 112, distance: 59.6
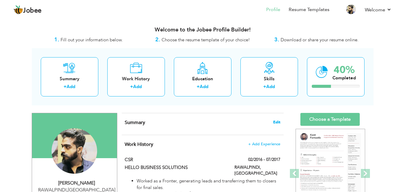
click at [279, 121] on span "Edit" at bounding box center [276, 122] width 7 height 4
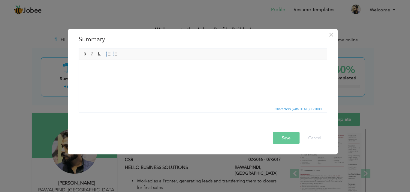
click at [148, 78] on html at bounding box center [203, 69] width 248 height 18
click at [330, 36] on span "×" at bounding box center [330, 34] width 5 height 11
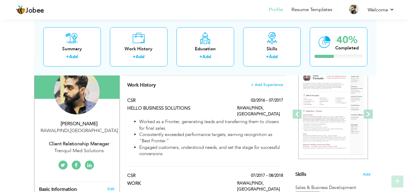
scroll to position [60, 0]
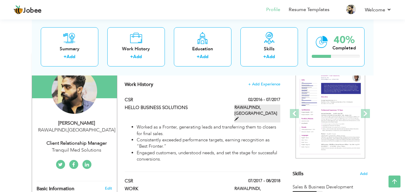
click at [273, 108] on label "RAWALPINDI, [GEOGRAPHIC_DATA]" at bounding box center [258, 114] width 46 height 18
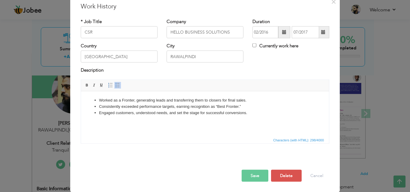
scroll to position [0, 0]
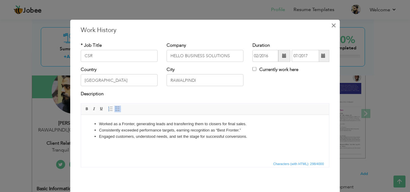
click at [334, 25] on span "×" at bounding box center [333, 25] width 5 height 11
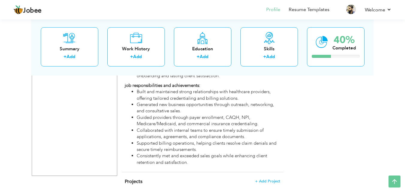
scroll to position [533, 0]
drag, startPoint x: 171, startPoint y: 102, endPoint x: 171, endPoint y: 31, distance: 70.8
drag, startPoint x: 173, startPoint y: 108, endPoint x: 170, endPoint y: 49, distance: 59.7
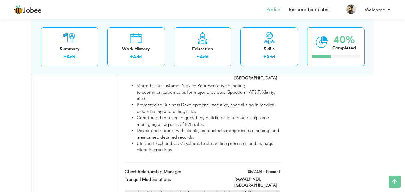
scroll to position [383, 0]
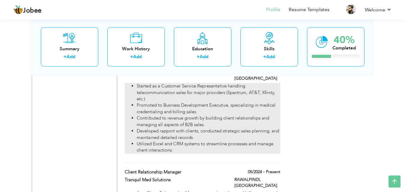
drag, startPoint x: 188, startPoint y: 158, endPoint x: 184, endPoint y: 93, distance: 64.6
click at [184, 93] on div "Work History + Add Experience CSR 02/2016 - 07/2017 CSR 02/2016 - 07/2017 CSR" at bounding box center [203, 37] width 162 height 570
drag, startPoint x: 171, startPoint y: 145, endPoint x: 176, endPoint y: 100, distance: 45.3
click at [176, 100] on div "Work History + Add Experience CSR 02/2016 - 07/2017 CSR 02/2016 - 07/2017 CSR" at bounding box center [203, 37] width 162 height 570
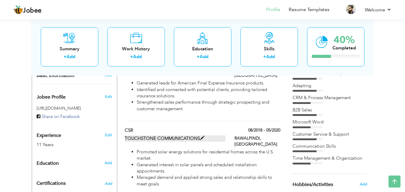
scroll to position [0, 0]
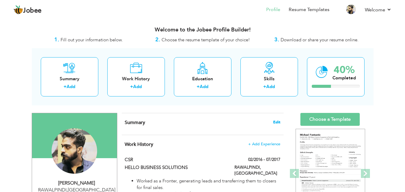
click at [280, 124] on span "Edit" at bounding box center [276, 122] width 7 height 4
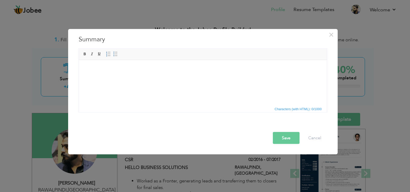
drag, startPoint x: 150, startPoint y: 85, endPoint x: 118, endPoint y: 65, distance: 37.3
drag, startPoint x: 184, startPoint y: 91, endPoint x: 107, endPoint y: 75, distance: 78.5
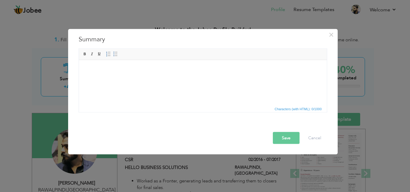
drag, startPoint x: 107, startPoint y: 75, endPoint x: 90, endPoint y: 63, distance: 20.9
drag, startPoint x: 90, startPoint y: 63, endPoint x: 89, endPoint y: 72, distance: 9.1
click at [89, 72] on body at bounding box center [203, 69] width 236 height 6
click at [89, 67] on body at bounding box center [203, 69] width 236 height 6
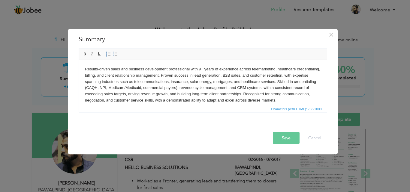
click at [293, 137] on button "Save" at bounding box center [286, 138] width 27 height 12
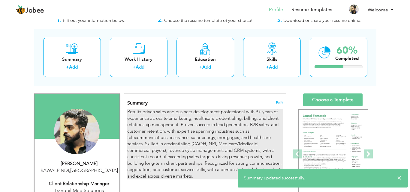
scroll to position [30, 0]
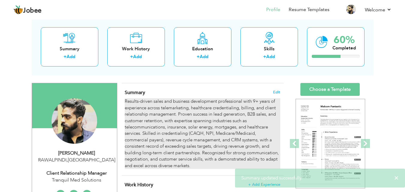
click at [237, 136] on div "Results-driven sales and business development professional with 9+ years of exp…" at bounding box center [202, 133] width 155 height 71
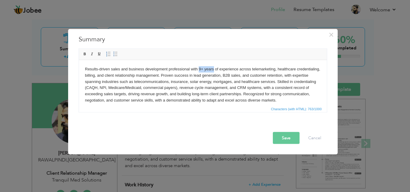
drag, startPoint x: 198, startPoint y: 69, endPoint x: 214, endPoint y: 71, distance: 15.7
click at [214, 71] on body "Results-driven sales and business development professional with 9+ years of exp…" at bounding box center [203, 84] width 236 height 37
click at [165, 69] on body "Results-driven sales and business development professional with 9+ years of exp…" at bounding box center [203, 84] width 236 height 37
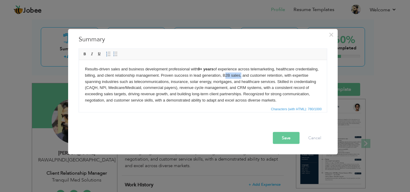
drag, startPoint x: 251, startPoint y: 75, endPoint x: 264, endPoint y: 74, distance: 13.0
click at [264, 74] on body "Results-driven sales and business development professional with 9+ years of exp…" at bounding box center [203, 84] width 236 height 37
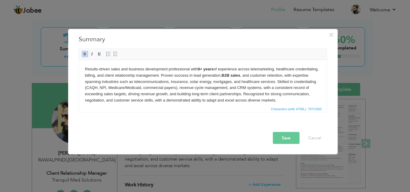
click at [267, 78] on body "Results-driven sales and business development professional with 9+ years of exp…" at bounding box center [203, 84] width 236 height 37
drag, startPoint x: 264, startPoint y: 85, endPoint x: 273, endPoint y: 88, distance: 9.3
click at [273, 88] on body "Results-driven sales and business development professional with 9+ years of exp…" at bounding box center [203, 84] width 236 height 37
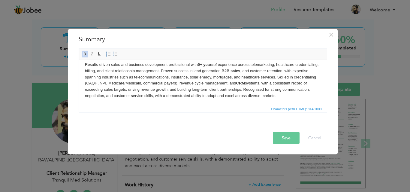
scroll to position [11, 0]
click at [240, 87] on body "Results-driven sales and business development professional with 9+ years of exp…" at bounding box center [203, 79] width 236 height 37
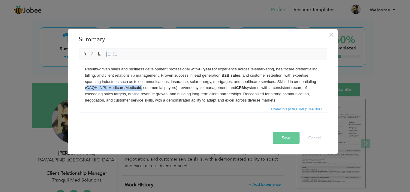
drag, startPoint x: 169, startPoint y: 88, endPoint x: 113, endPoint y: 90, distance: 55.5
click at [113, 90] on body "Results-driven sales and business development professional with 9+ years of exp…" at bounding box center [203, 84] width 236 height 37
click at [170, 87] on body "Results-driven sales and business development professional with 9+ years of exp…" at bounding box center [203, 84] width 236 height 37
drag, startPoint x: 167, startPoint y: 87, endPoint x: 114, endPoint y: 89, distance: 53.7
click at [114, 89] on body "Results-driven sales and business development professional with 9+ years of exp…" at bounding box center [203, 84] width 236 height 37
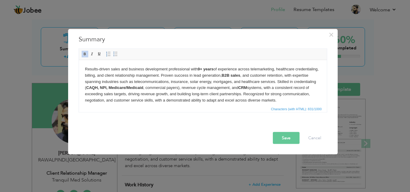
click at [155, 97] on body "Results-driven sales and business development professional with 9+ years of exp…" at bounding box center [203, 84] width 236 height 37
click at [284, 135] on button "Save" at bounding box center [286, 138] width 27 height 12
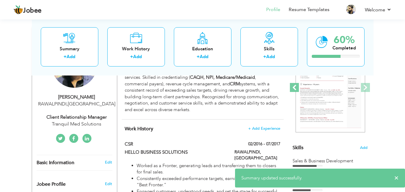
scroll to position [30, 0]
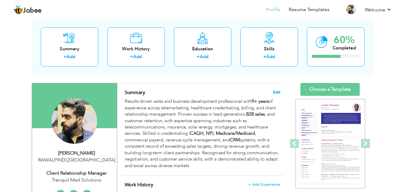
click at [279, 93] on span "Edit" at bounding box center [276, 92] width 7 height 4
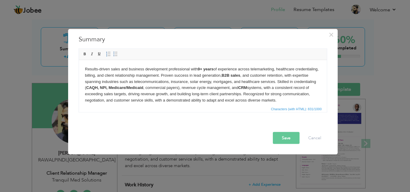
click at [302, 103] on body "Results-driven sales and business development professional with 9+ years of exp…" at bounding box center [203, 84] width 236 height 37
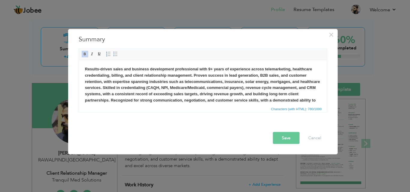
click at [287, 133] on button "Save" at bounding box center [286, 138] width 27 height 12
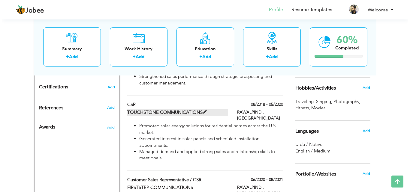
scroll to position [300, 0]
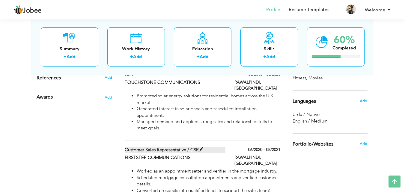
click at [190, 147] on label "Customer Sales Representative / CSR" at bounding box center [175, 150] width 101 height 6
type input "Customer Sales Representative / CSR"
type input "FIRSTSTEP COMMUNICATIONS"
type input "06/2020"
type input "08/2021"
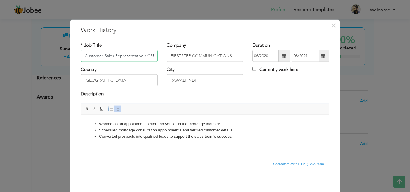
scroll to position [0, 0]
click at [110, 53] on input "Customer Sales Representative / CSR" at bounding box center [119, 56] width 77 height 12
click at [333, 24] on span "×" at bounding box center [333, 25] width 5 height 11
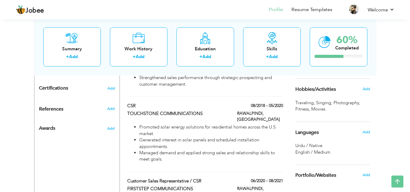
scroll to position [240, 0]
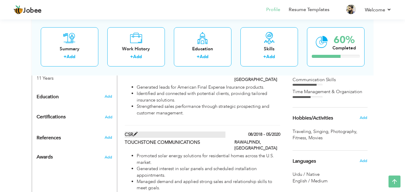
click at [135, 132] on span at bounding box center [135, 134] width 4 height 4
type input "CSR"
type input "TOUCHSTONE COMMUNICATIONS"
type input "08/2018"
type input "05/2020"
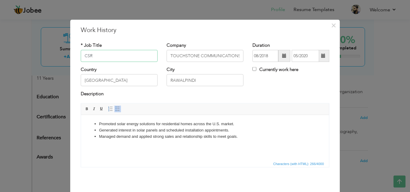
click at [127, 52] on input "CSR" at bounding box center [119, 56] width 77 height 12
click at [129, 57] on input "CSR" at bounding box center [119, 56] width 77 height 12
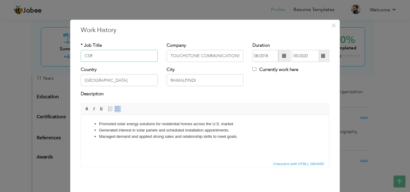
click at [129, 57] on input "CSR" at bounding box center [119, 56] width 77 height 12
paste input "Customer Sales Representative /"
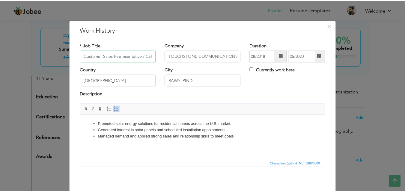
scroll to position [24, 0]
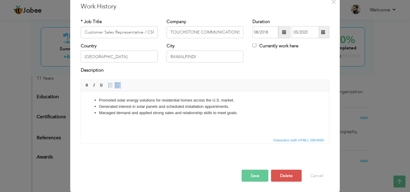
click at [253, 174] on button "Save" at bounding box center [254, 176] width 27 height 12
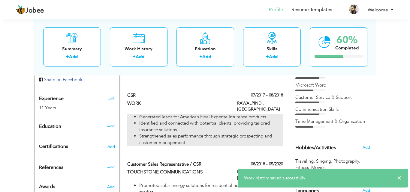
scroll to position [180, 0]
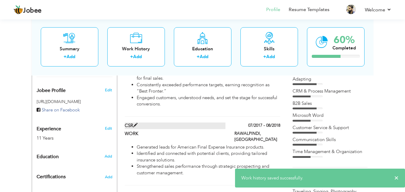
click at [136, 123] on span at bounding box center [135, 125] width 4 height 4
type input "CSR"
type input "WORK"
type input "07/2017"
type input "08/2018"
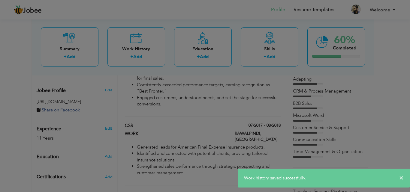
scroll to position [0, 0]
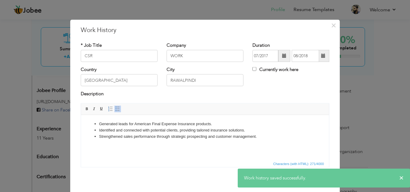
click at [115, 49] on div "* Job Title CSR" at bounding box center [119, 52] width 77 height 20
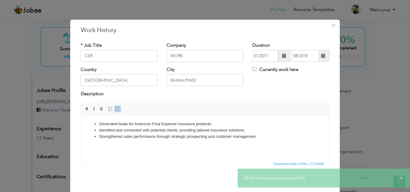
click at [115, 49] on div "* Job Title CSR" at bounding box center [119, 52] width 77 height 20
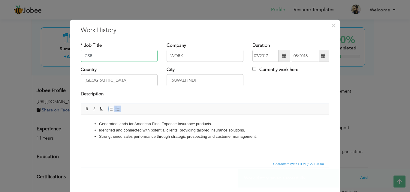
click at [110, 52] on input "CSR" at bounding box center [119, 56] width 77 height 12
paste input "Customer Sales Representative /"
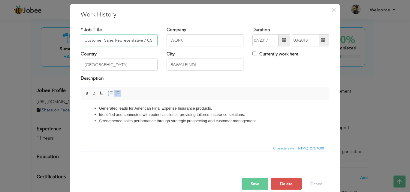
scroll to position [24, 0]
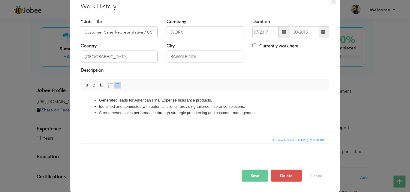
click at [256, 179] on button "Save" at bounding box center [254, 176] width 27 height 12
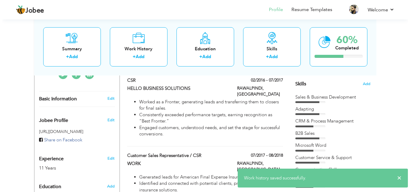
scroll to position [120, 0]
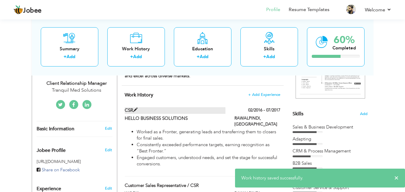
click at [132, 109] on label "CSR" at bounding box center [175, 110] width 101 height 6
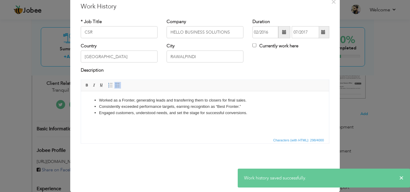
scroll to position [0, 0]
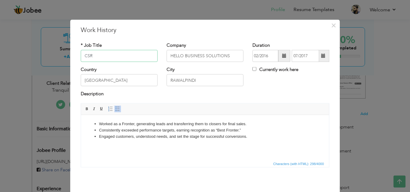
click at [131, 58] on input "CSR" at bounding box center [119, 56] width 77 height 12
paste input "Customer Sales Representative /"
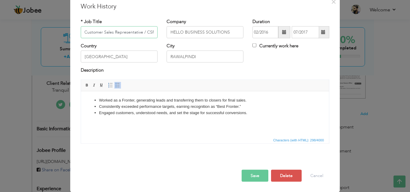
type input "Customer Sales Representative / CSR"
click at [252, 175] on button "Save" at bounding box center [254, 176] width 27 height 12
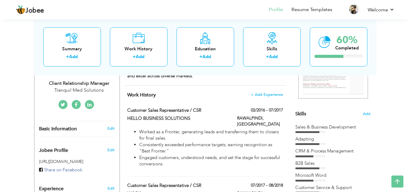
scroll to position [90, 0]
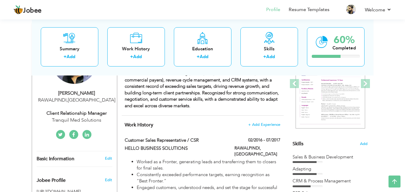
drag, startPoint x: 73, startPoint y: 136, endPoint x: 73, endPoint y: 157, distance: 21.3
click at [73, 157] on span "Basic Information" at bounding box center [56, 159] width 38 height 5
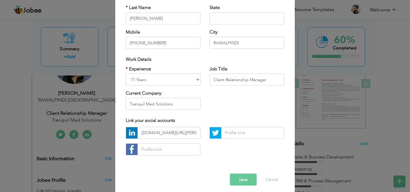
scroll to position [78, 0]
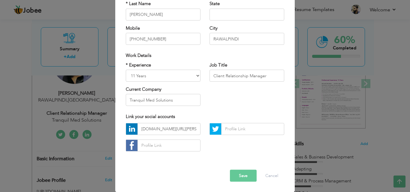
click at [77, 141] on div "× Profile Contact Information * First Name Muhammad * Last Name Aruba" at bounding box center [205, 96] width 410 height 192
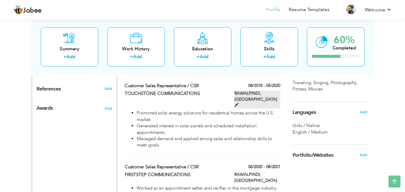
scroll to position [240, 0]
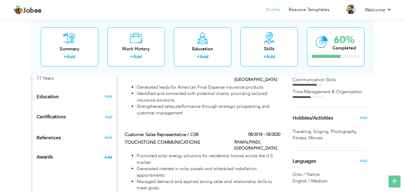
click at [108, 156] on span "Add" at bounding box center [108, 157] width 8 height 5
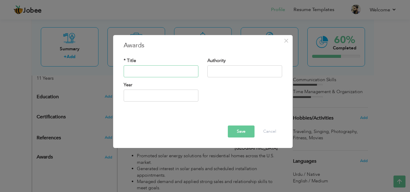
click at [139, 71] on input "text" at bounding box center [161, 71] width 75 height 12
click at [233, 64] on div "Authority" at bounding box center [244, 68] width 75 height 20
click at [232, 68] on input "text" at bounding box center [244, 71] width 75 height 12
click at [180, 90] on input "text" at bounding box center [161, 96] width 75 height 12
type input "2025"
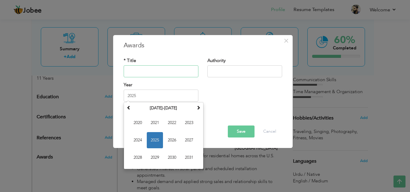
click at [172, 72] on input "text" at bounding box center [161, 71] width 75 height 12
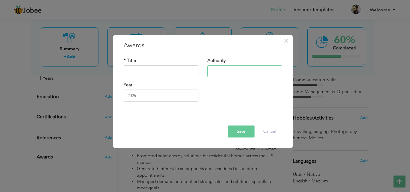
click at [257, 75] on input "text" at bounding box center [244, 71] width 75 height 12
click at [283, 41] on span "×" at bounding box center [285, 40] width 5 height 11
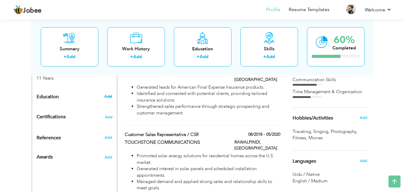
click at [106, 98] on span "Add" at bounding box center [108, 96] width 8 height 5
radio input "true"
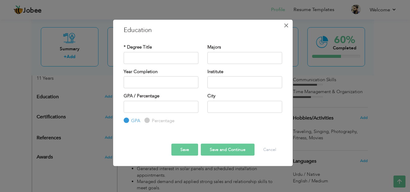
click at [285, 27] on span "×" at bounding box center [285, 25] width 5 height 11
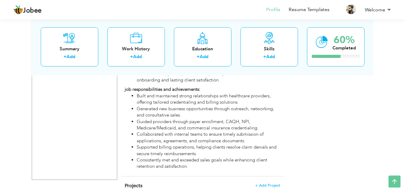
scroll to position [604, 0]
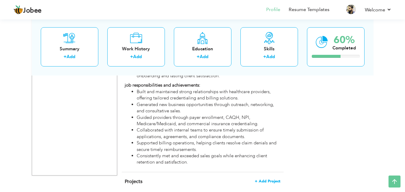
click at [273, 179] on span "+ Add Project" at bounding box center [267, 181] width 25 height 4
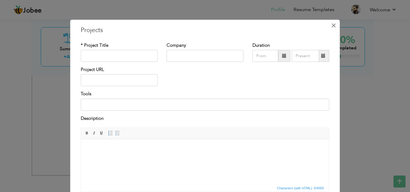
click at [334, 26] on span "×" at bounding box center [333, 25] width 5 height 11
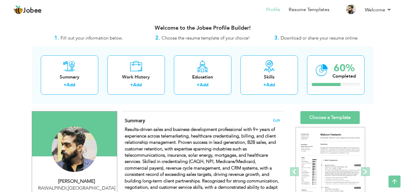
scroll to position [0, 0]
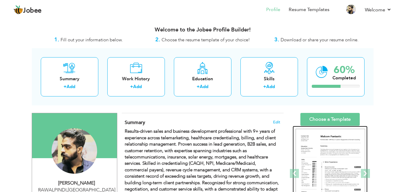
click at [354, 150] on img at bounding box center [331, 174] width 70 height 90
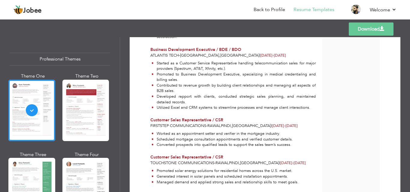
scroll to position [410, 0]
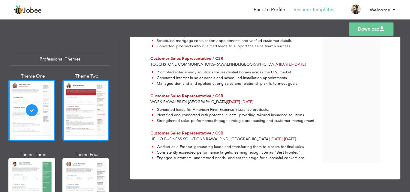
click at [85, 97] on div at bounding box center [85, 110] width 47 height 61
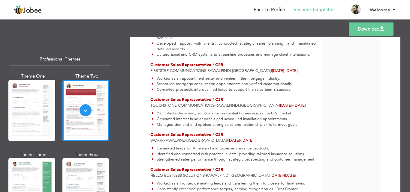
scroll to position [360, 0]
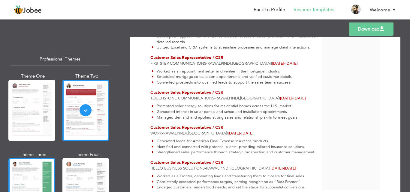
click at [13, 166] on div at bounding box center [31, 188] width 47 height 61
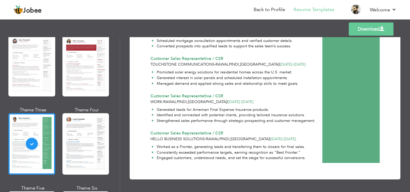
scroll to position [60, 0]
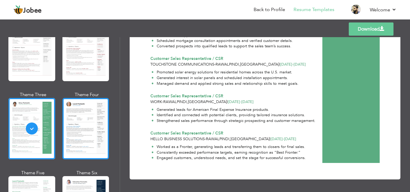
click at [96, 136] on div at bounding box center [85, 128] width 47 height 61
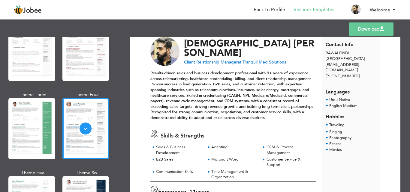
scroll to position [0, 0]
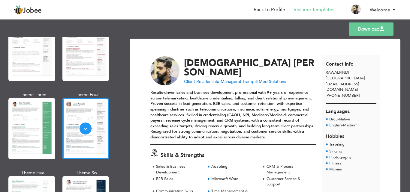
click at [345, 65] on span "Contact Info" at bounding box center [339, 64] width 28 height 7
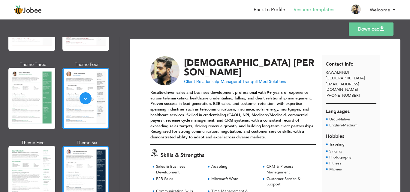
scroll to position [150, 0]
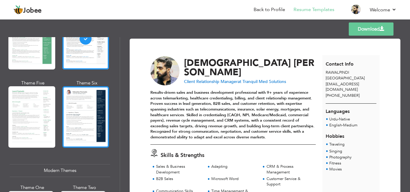
click at [88, 123] on div at bounding box center [85, 116] width 47 height 61
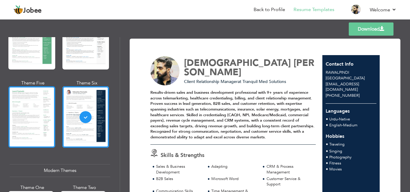
click at [32, 105] on div at bounding box center [31, 116] width 47 height 61
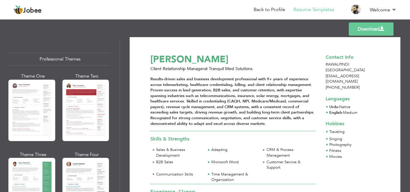
scroll to position [0, 0]
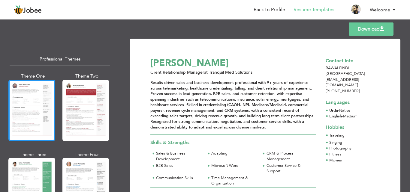
click at [27, 108] on div at bounding box center [31, 110] width 47 height 61
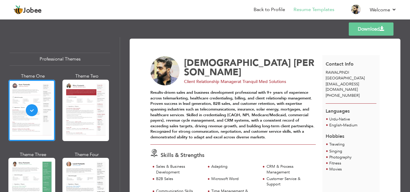
click at [337, 82] on span "as9710091@gmail.com" at bounding box center [341, 87] width 33 height 11
click at [354, 93] on div "+923195712391" at bounding box center [350, 96] width 57 height 6
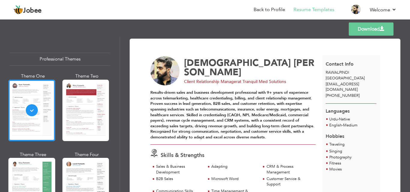
click at [354, 93] on div "+923195712391" at bounding box center [350, 96] width 57 height 6
click at [354, 76] on div "RAWALPINDI Pakistan" at bounding box center [350, 75] width 57 height 11
click at [354, 73] on div "RAWALPINDI Pakistan" at bounding box center [350, 75] width 57 height 11
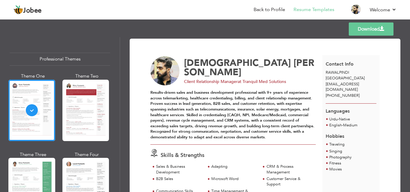
scroll to position [150, 0]
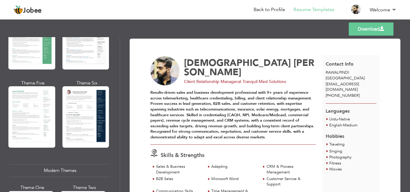
click at [58, 167] on div "Modern Themes" at bounding box center [60, 170] width 100 height 13
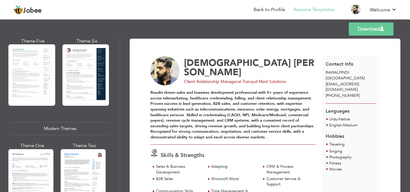
scroll to position [270, 0]
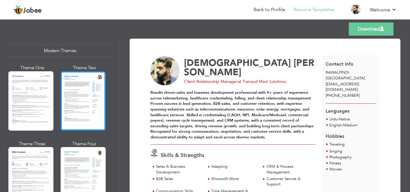
click at [90, 89] on div at bounding box center [83, 100] width 45 height 59
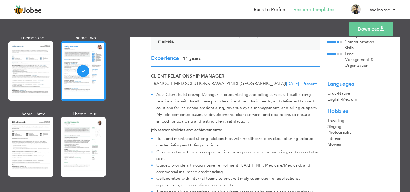
scroll to position [90, 0]
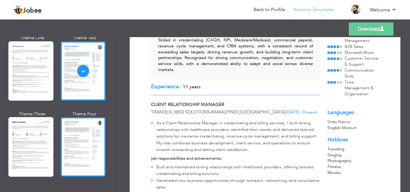
click at [79, 140] on div at bounding box center [83, 146] width 45 height 59
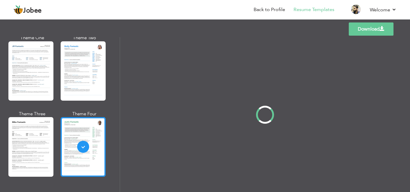
scroll to position [0, 0]
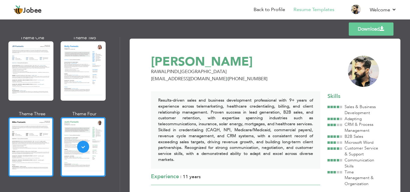
click at [44, 135] on div at bounding box center [30, 146] width 45 height 59
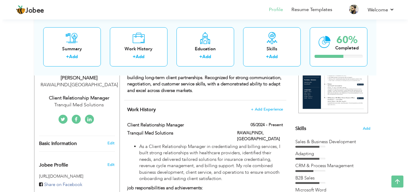
scroll to position [120, 0]
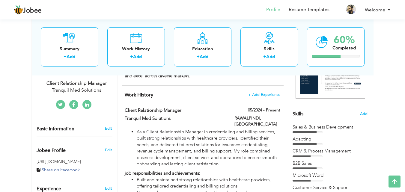
click at [115, 130] on div "Edit" at bounding box center [110, 128] width 14 height 5
select select "number:166"
select select "number:13"
type input "Tranquil Med Solutions"
type input "Client Relationship Manager"
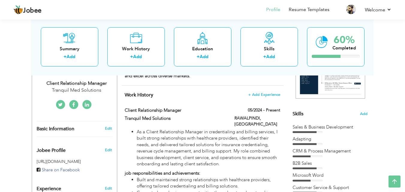
type input "[DOMAIN_NAME][URL][PERSON_NAME]"
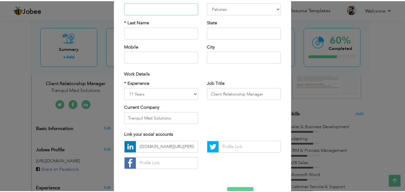
scroll to position [78, 0]
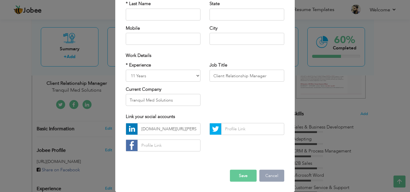
click at [262, 178] on button "Cancel" at bounding box center [271, 176] width 25 height 12
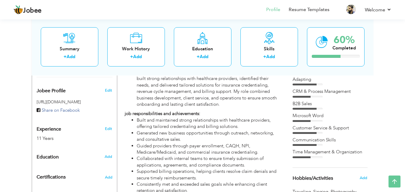
scroll to position [180, 0]
click at [110, 90] on span "Edit" at bounding box center [108, 90] width 7 height 5
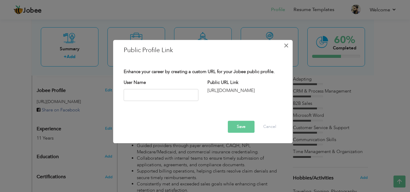
click at [288, 45] on span "×" at bounding box center [285, 45] width 5 height 11
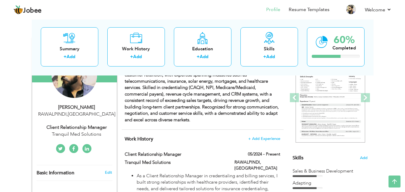
scroll to position [0, 0]
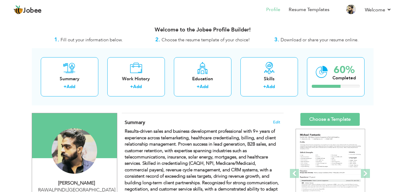
click at [97, 139] on div "Change Remove" at bounding box center [75, 154] width 76 height 52
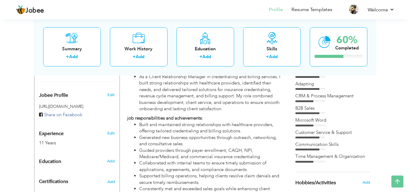
scroll to position [180, 0]
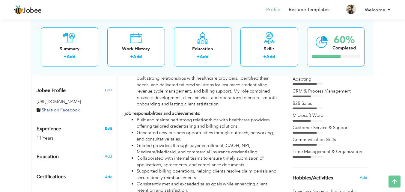
click at [110, 131] on link "Edit" at bounding box center [108, 128] width 7 height 5
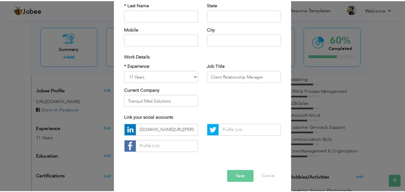
scroll to position [78, 0]
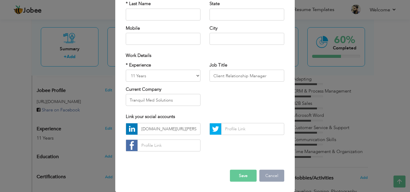
click at [270, 177] on button "Cancel" at bounding box center [271, 176] width 25 height 12
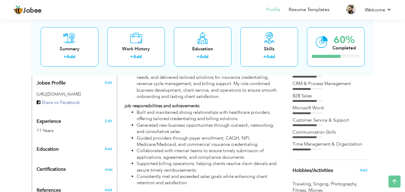
scroll to position [240, 0]
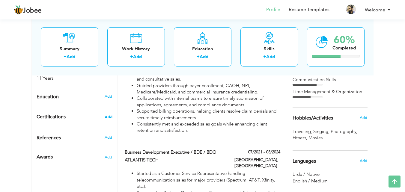
click at [110, 115] on span "Add" at bounding box center [109, 117] width 8 height 4
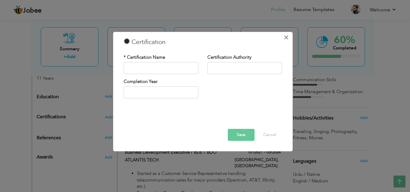
click at [285, 38] on span "×" at bounding box center [285, 37] width 5 height 11
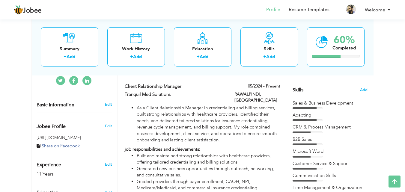
scroll to position [0, 0]
